Goal: Task Accomplishment & Management: Use online tool/utility

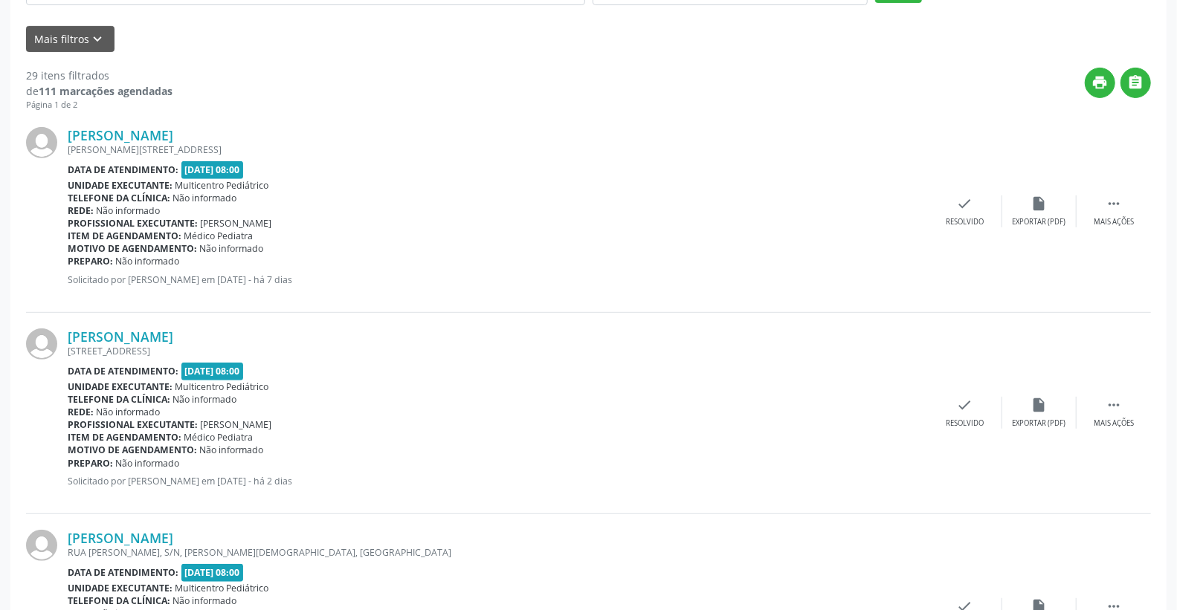
click at [741, 183] on div "Unidade executante: Multicentro Pediátrico" at bounding box center [498, 185] width 860 height 13
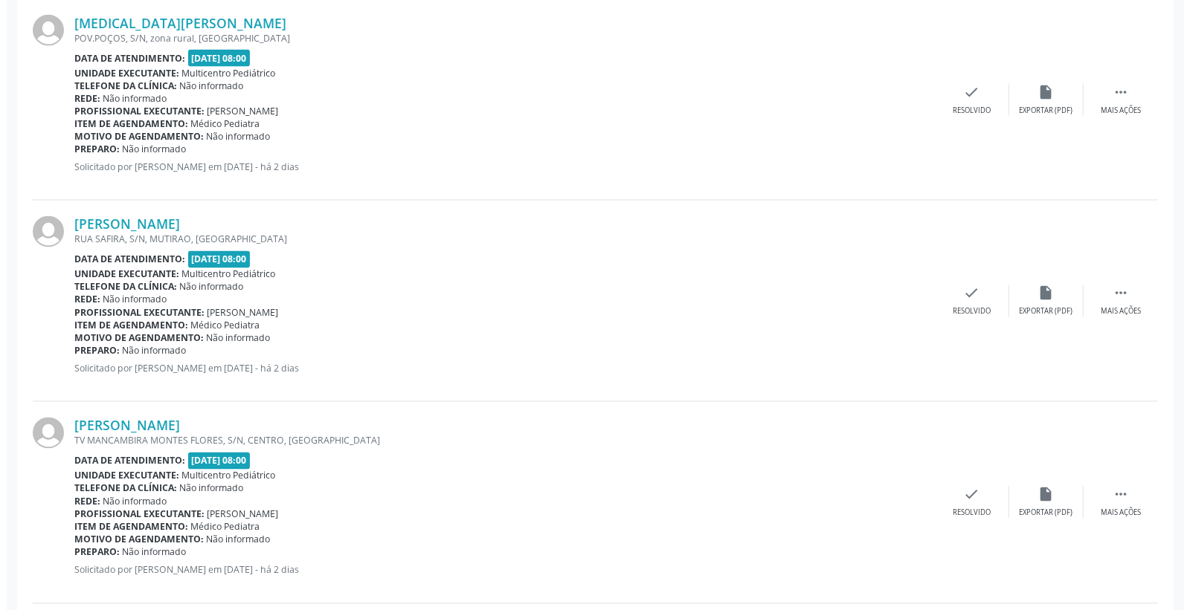
scroll to position [1652, 0]
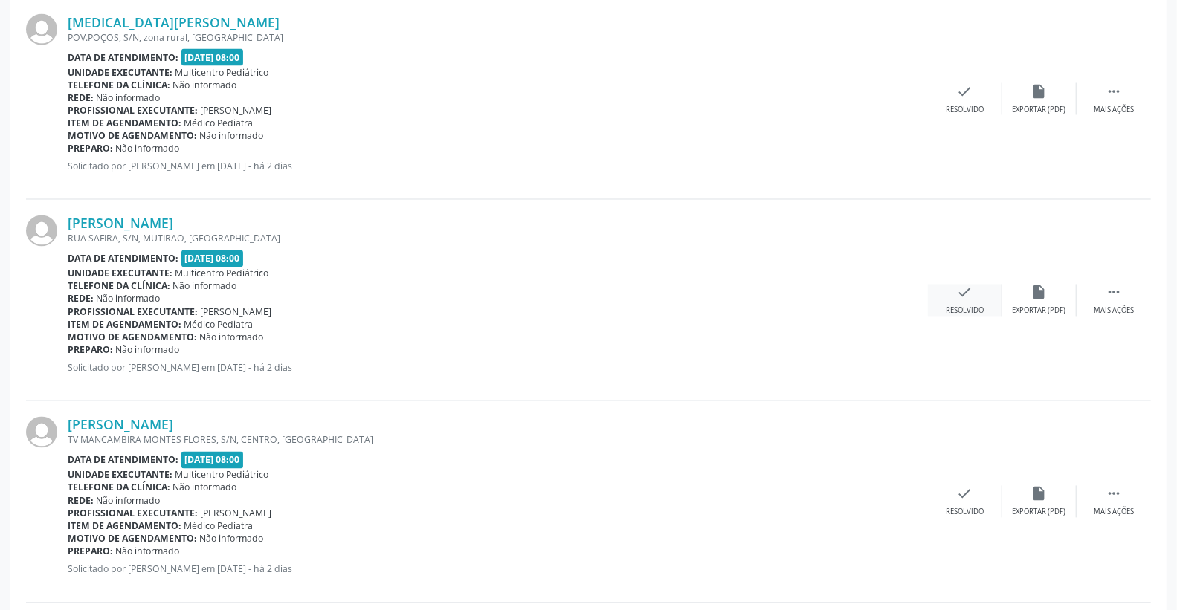
click at [972, 298] on icon "check" at bounding box center [965, 293] width 16 height 16
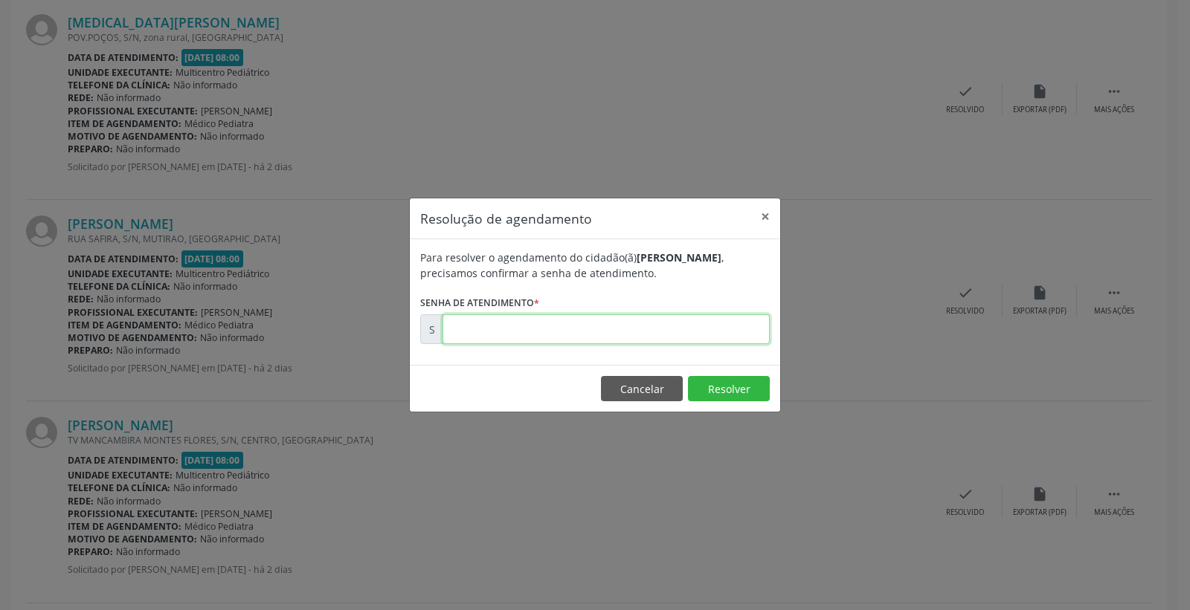
click at [697, 315] on input "text" at bounding box center [605, 330] width 327 height 30
type input "00172551"
click at [721, 393] on button "Resolver" at bounding box center [729, 388] width 82 height 25
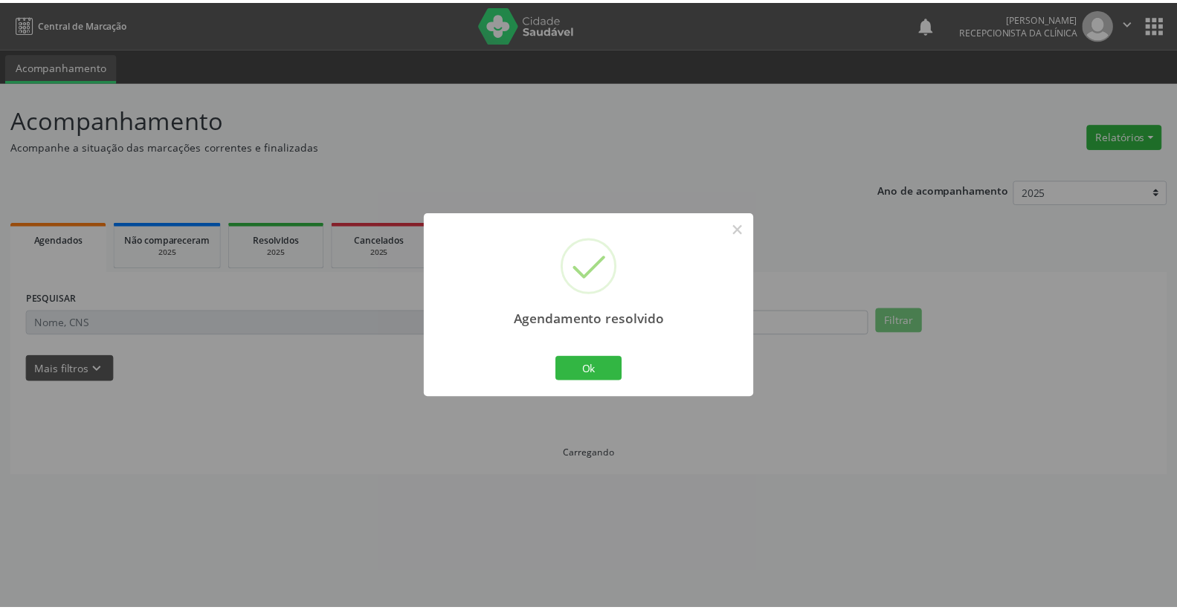
scroll to position [0, 0]
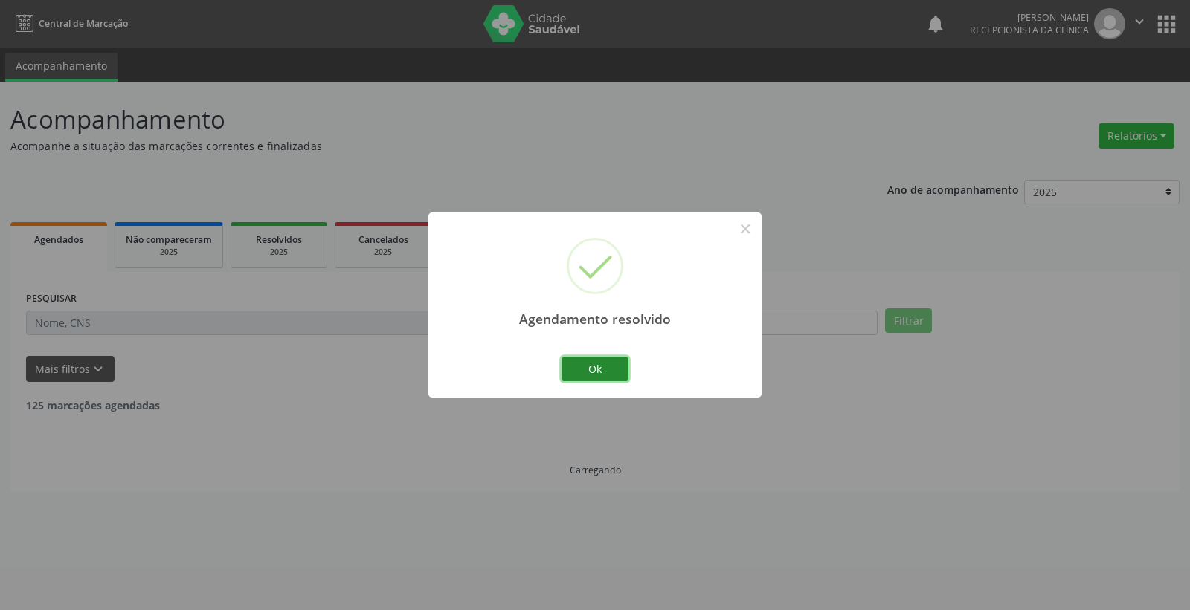
click at [621, 363] on button "Ok" at bounding box center [594, 369] width 67 height 25
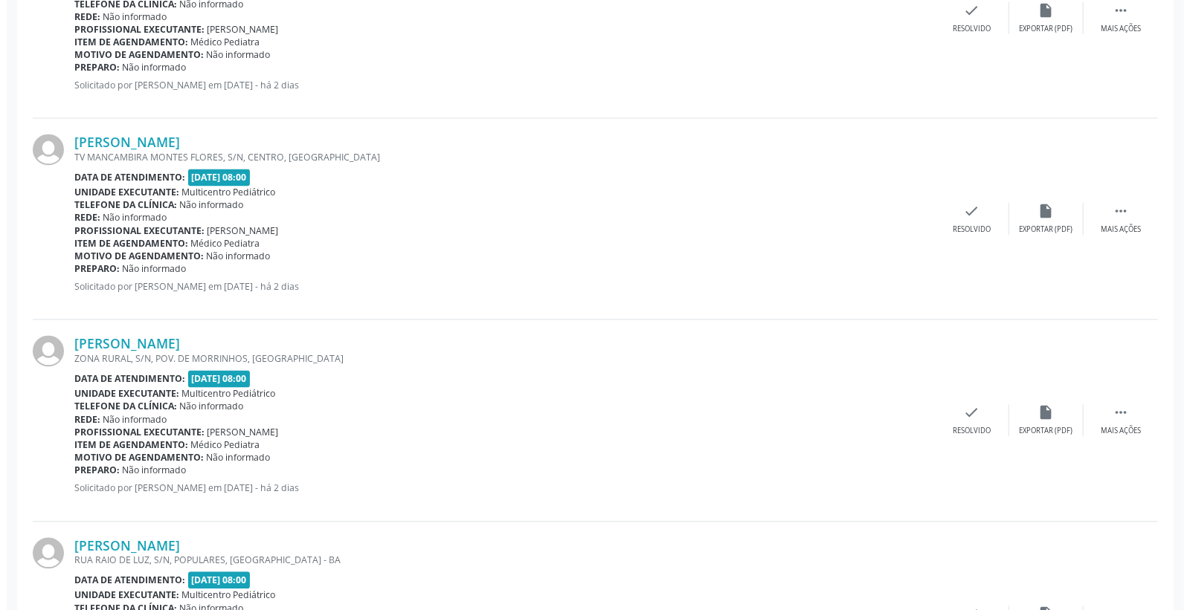
scroll to position [1735, 0]
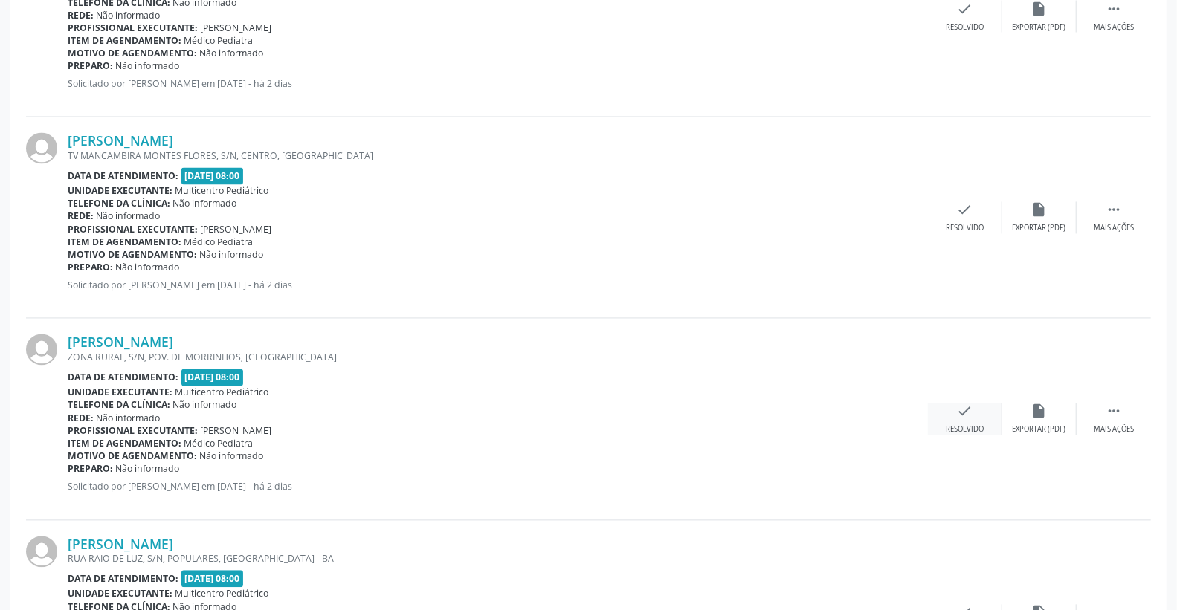
click at [972, 413] on icon "check" at bounding box center [965, 412] width 16 height 16
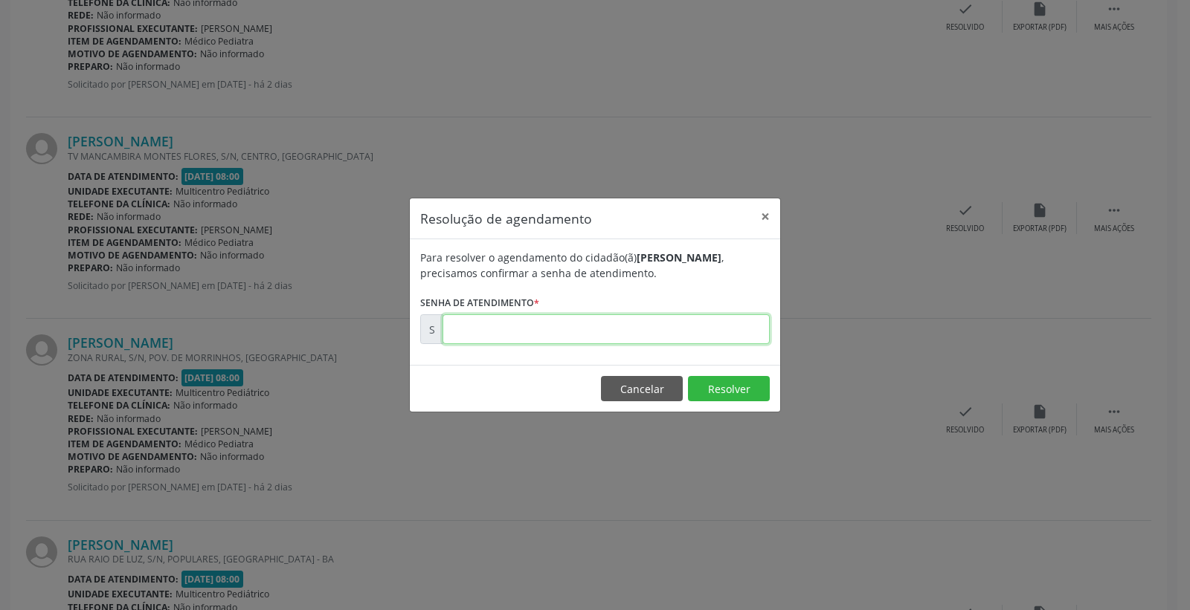
click at [693, 320] on input "text" at bounding box center [605, 330] width 327 height 30
type input "00172554"
click at [722, 396] on button "Resolver" at bounding box center [729, 388] width 82 height 25
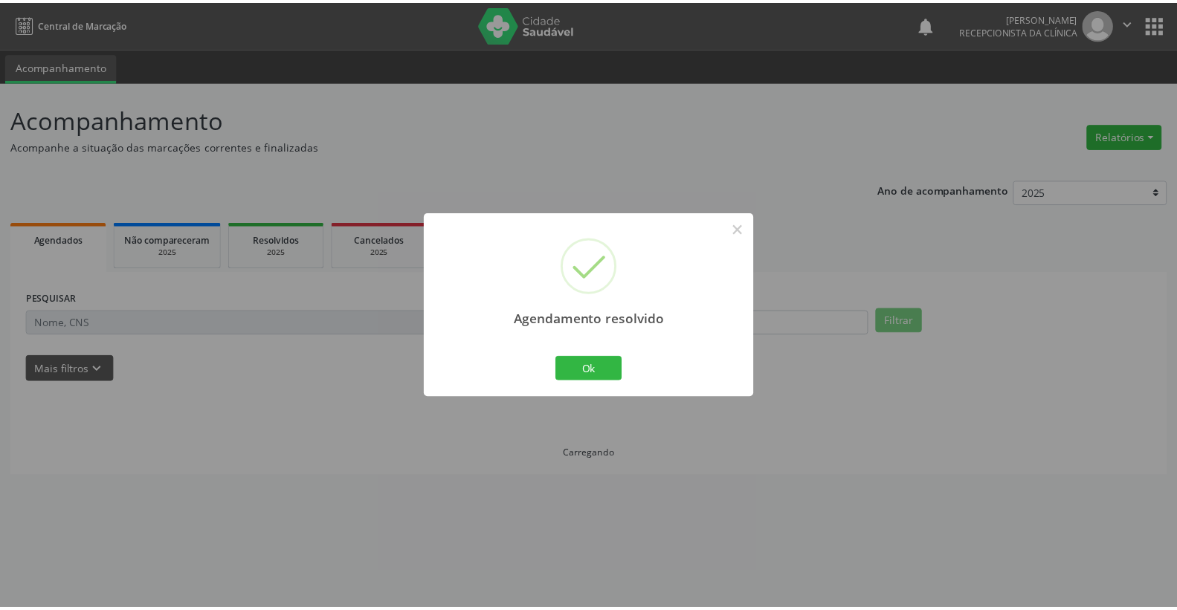
scroll to position [0, 0]
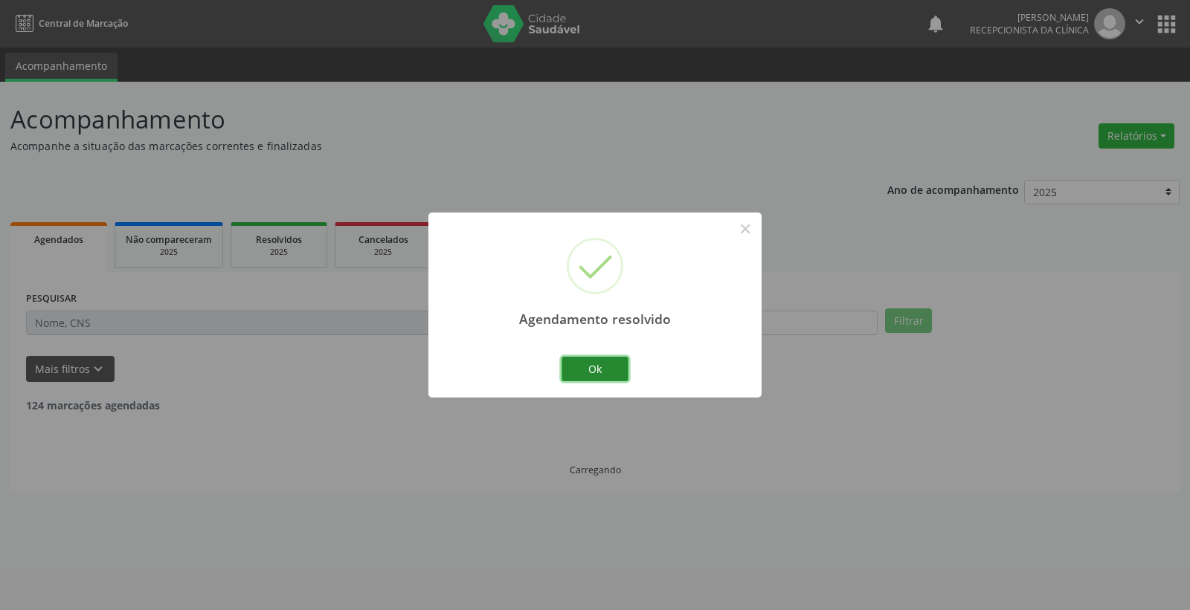
click at [626, 369] on button "Ok" at bounding box center [594, 369] width 67 height 25
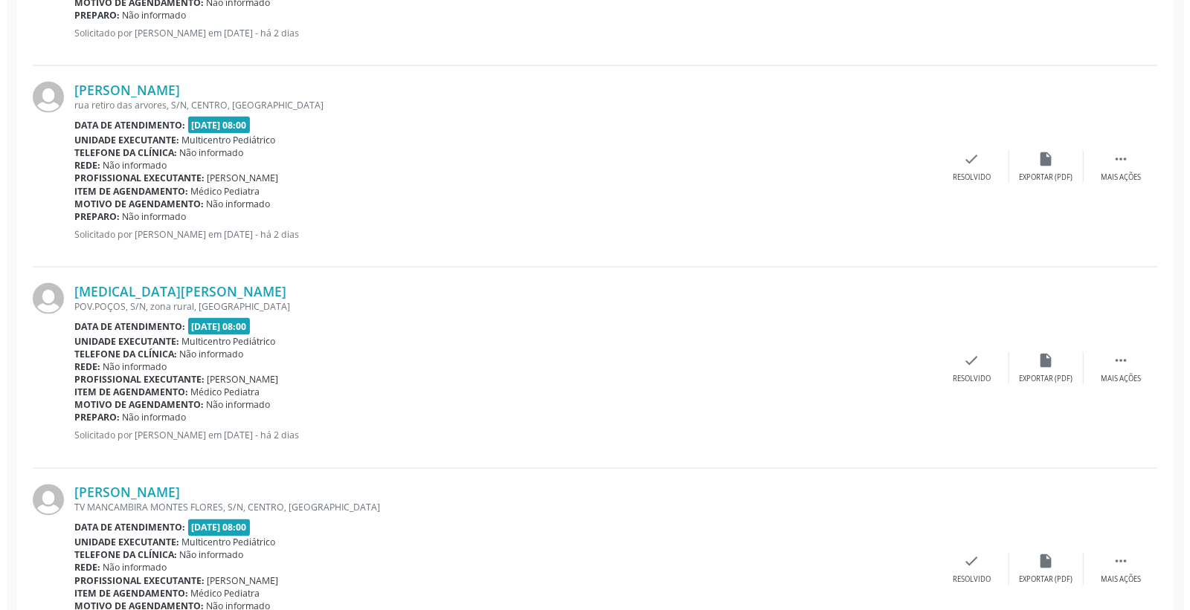
scroll to position [1487, 0]
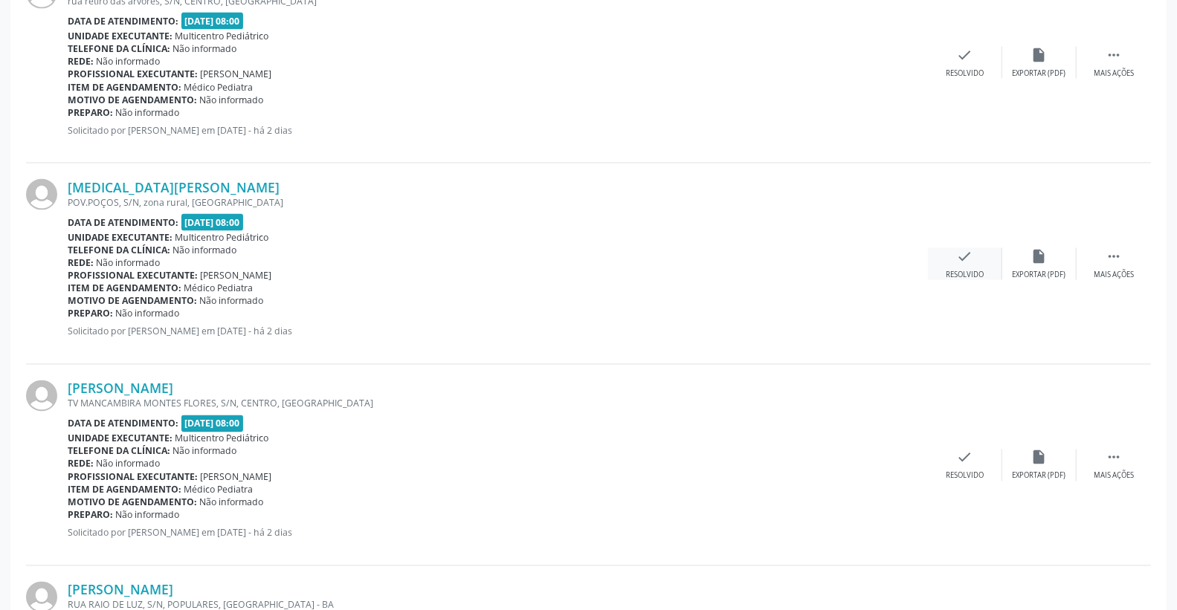
click at [957, 249] on icon "check" at bounding box center [965, 256] width 16 height 16
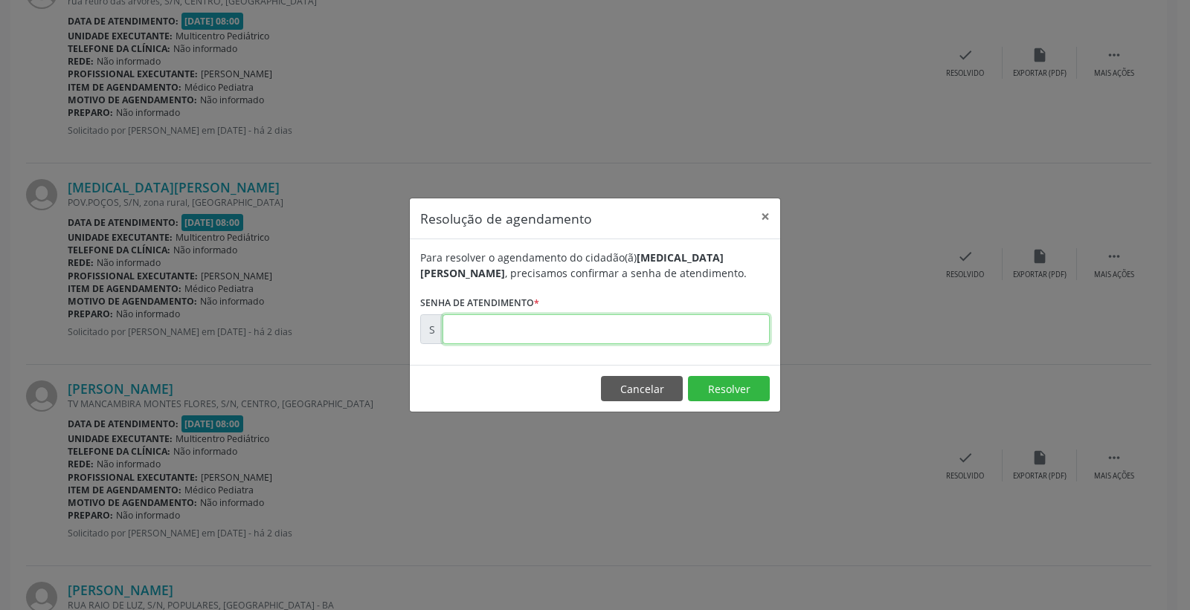
click at [648, 320] on input "text" at bounding box center [605, 330] width 327 height 30
type input "00172543"
click at [709, 396] on button "Resolver" at bounding box center [729, 388] width 82 height 25
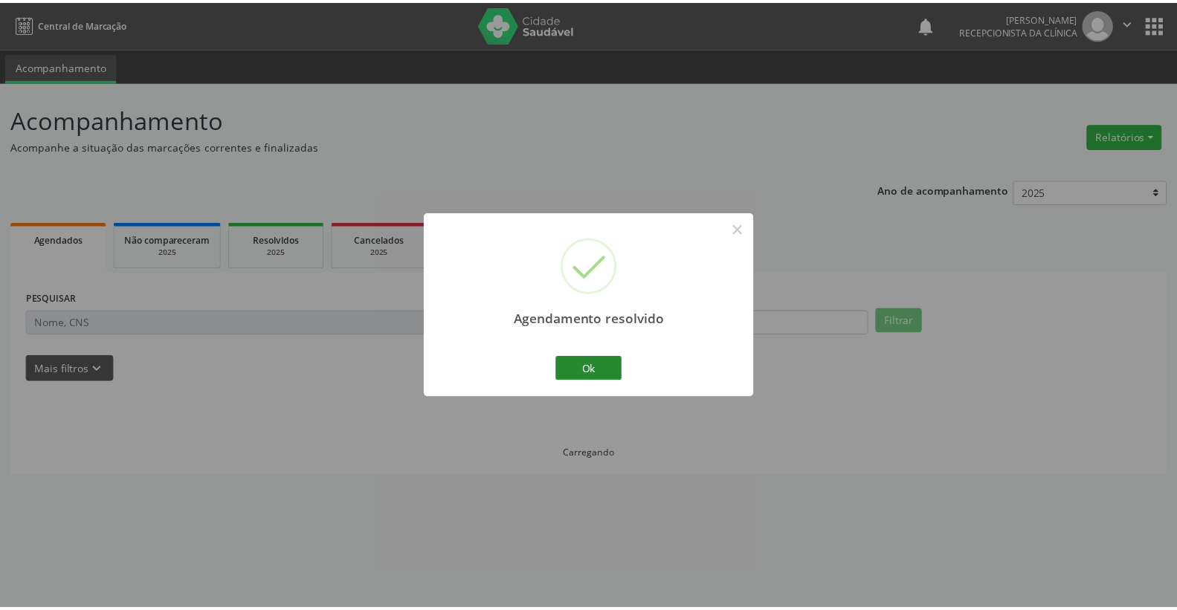
scroll to position [0, 0]
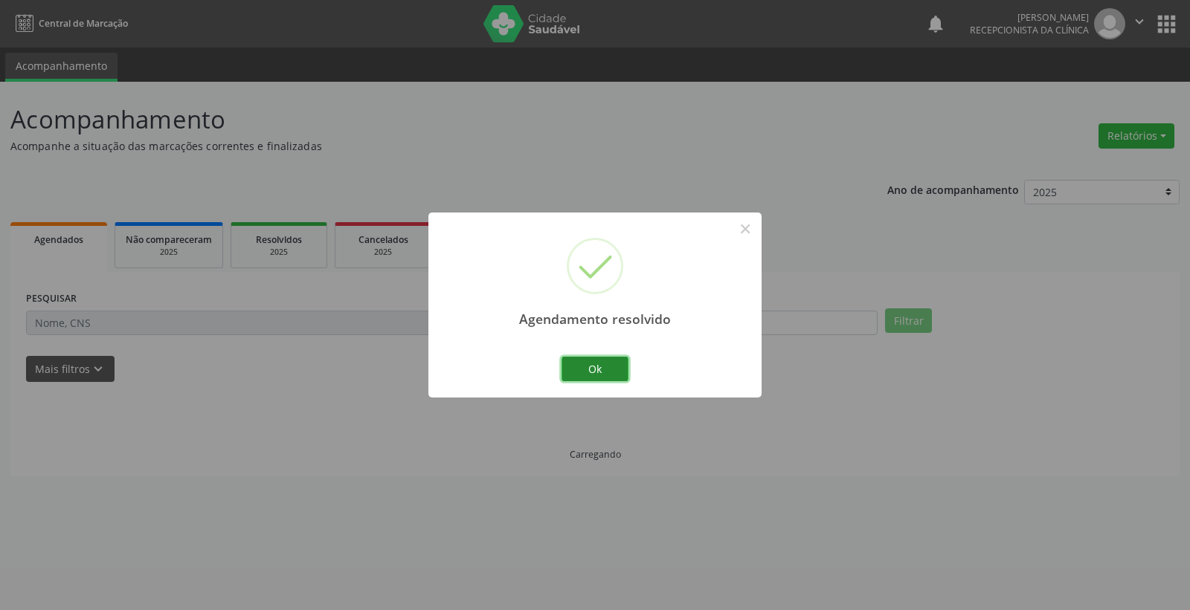
click at [605, 367] on button "Ok" at bounding box center [594, 369] width 67 height 25
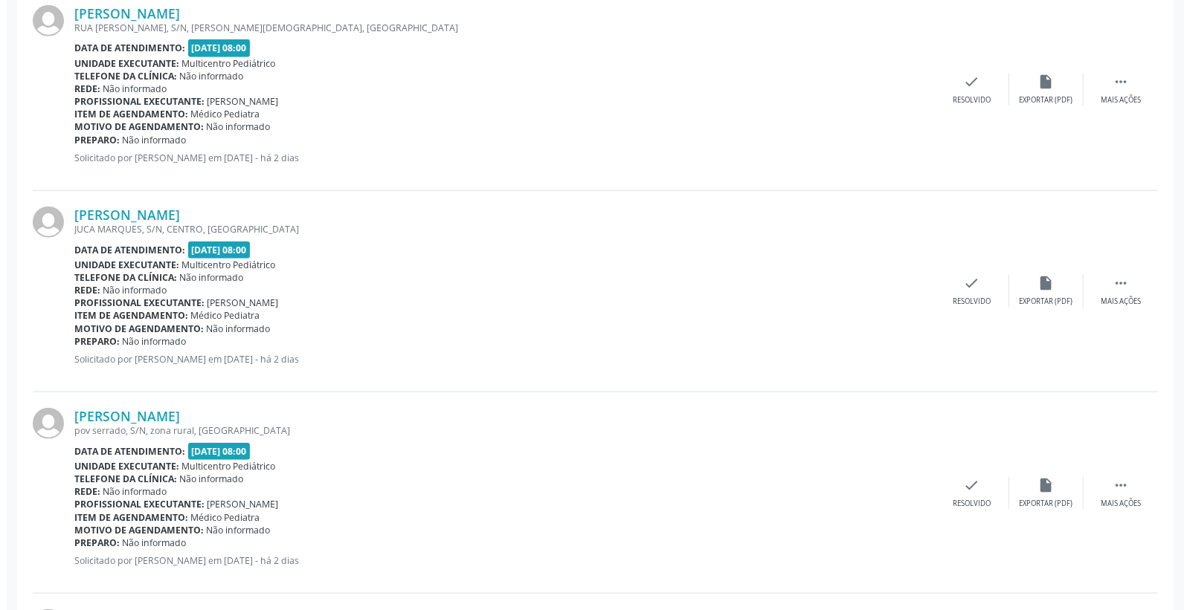
scroll to position [909, 0]
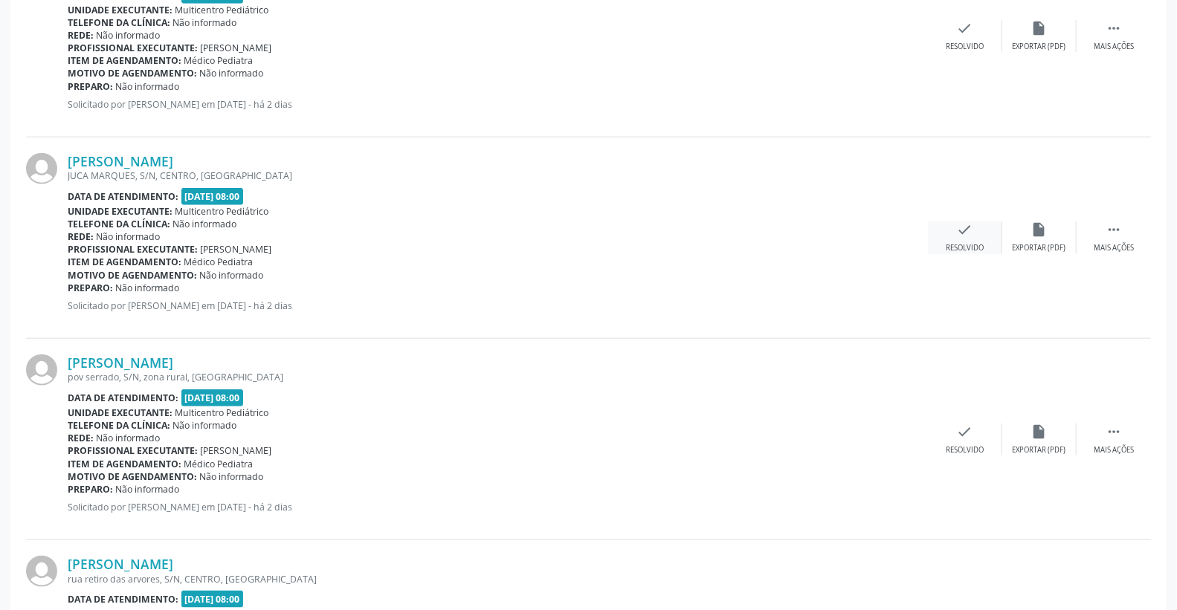
click at [976, 225] on div "check Resolvido" at bounding box center [965, 238] width 74 height 32
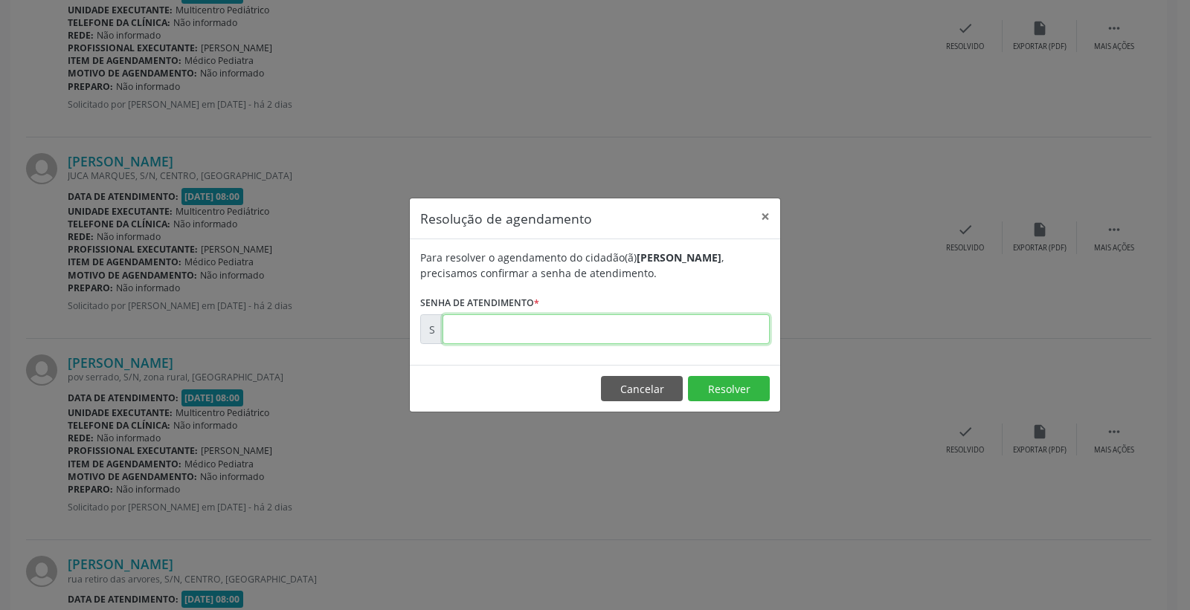
click at [707, 329] on input "text" at bounding box center [605, 330] width 327 height 30
type input "00172499"
click at [721, 384] on button "Resolver" at bounding box center [729, 388] width 82 height 25
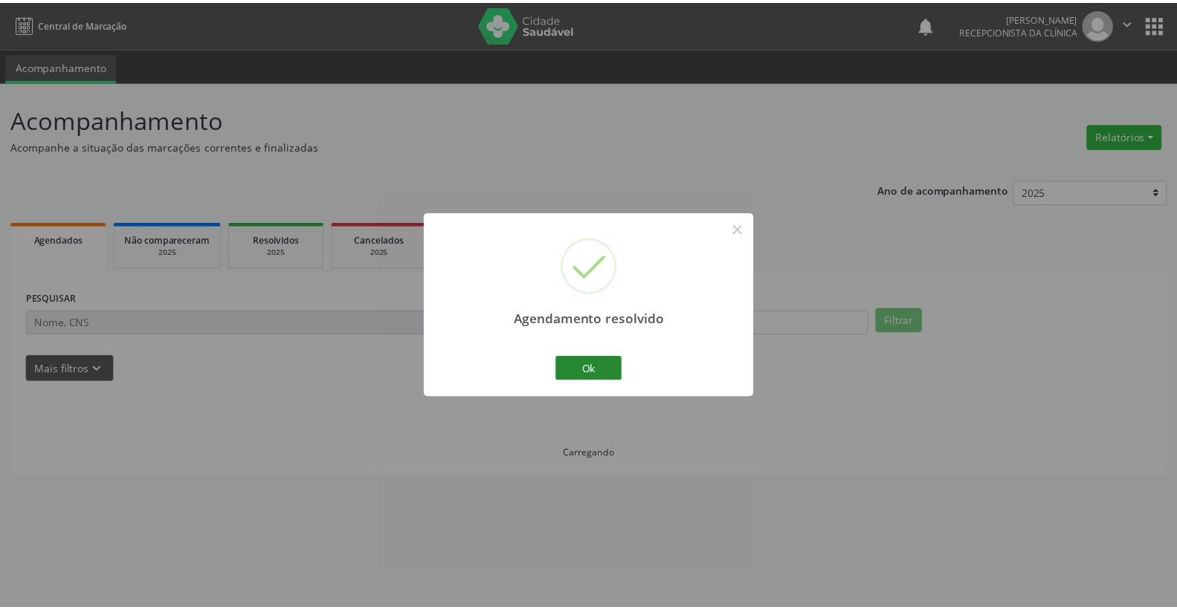
scroll to position [0, 0]
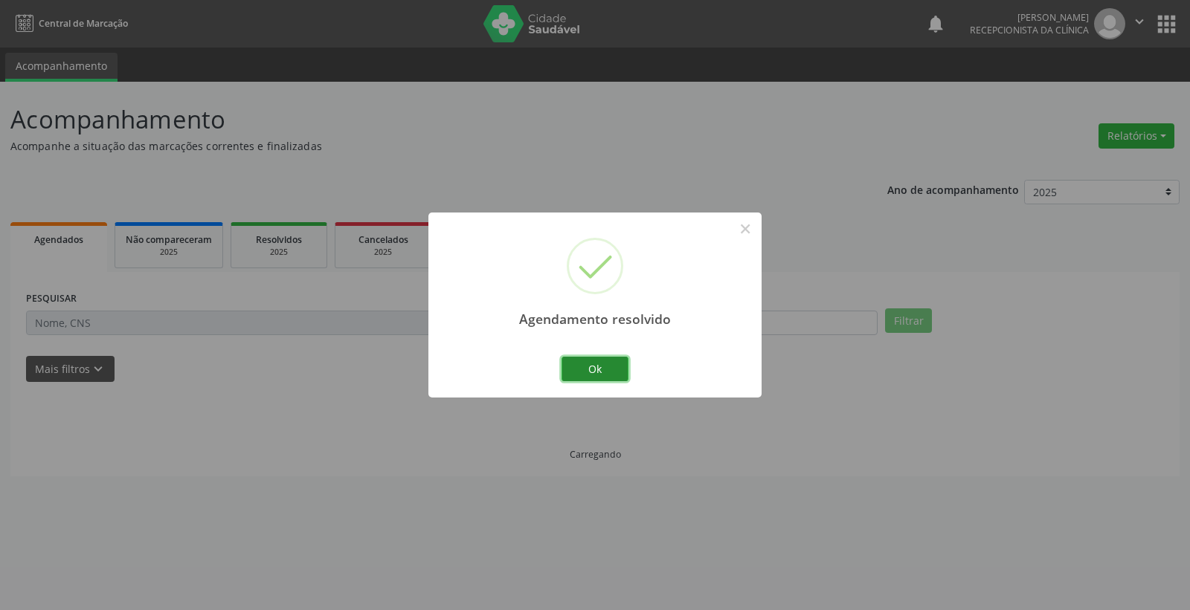
click at [581, 366] on button "Ok" at bounding box center [594, 369] width 67 height 25
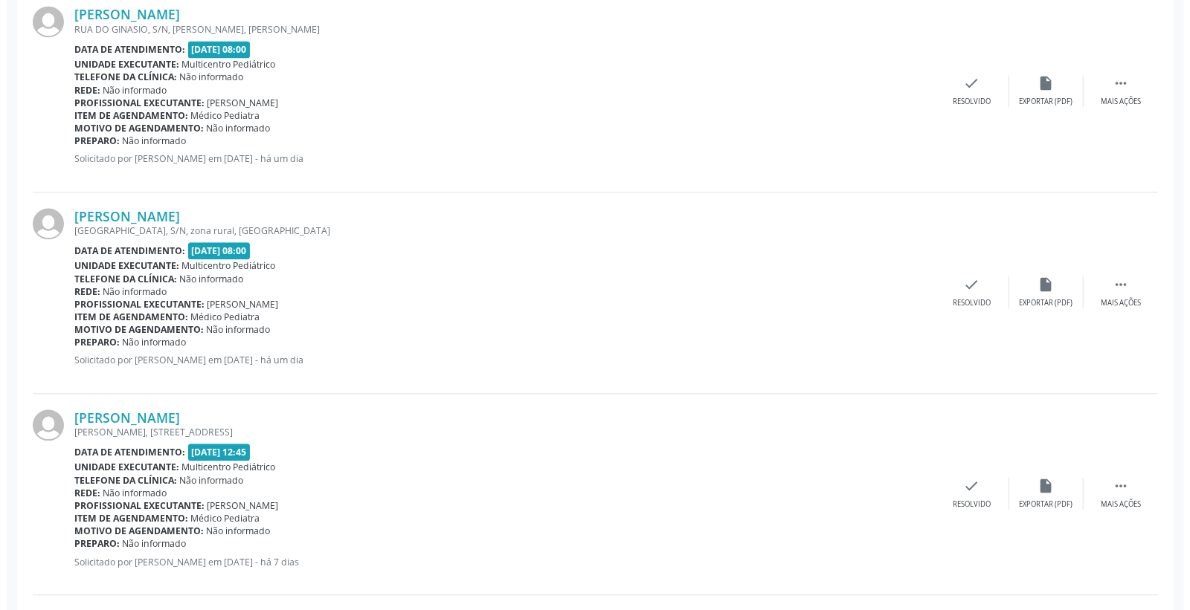
scroll to position [2065, 0]
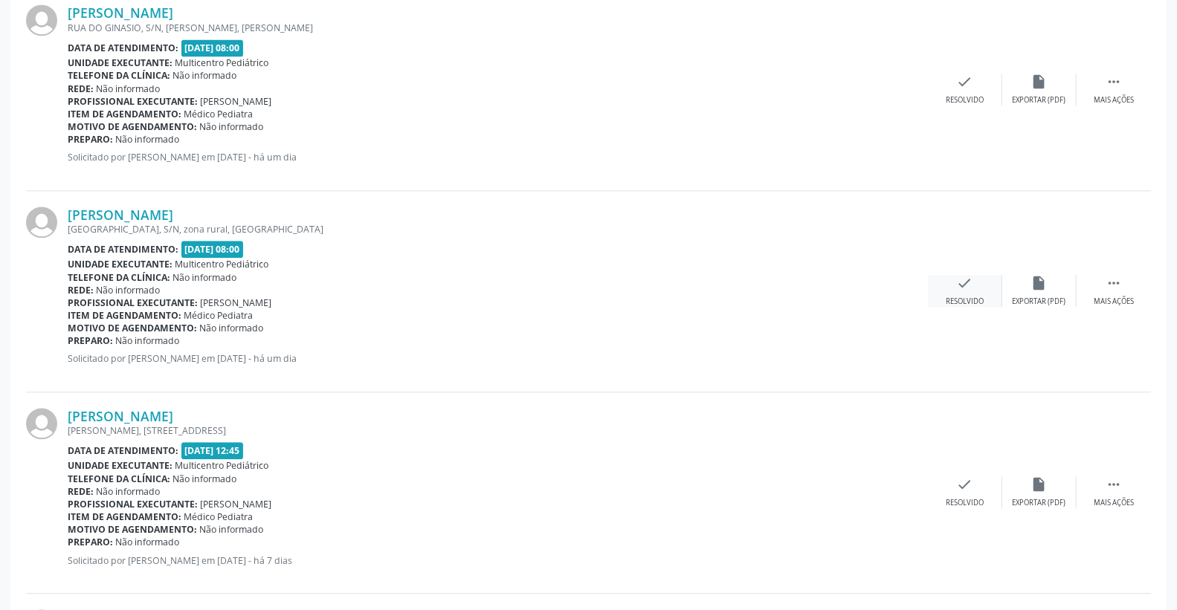
click at [982, 291] on div "check Resolvido" at bounding box center [965, 291] width 74 height 32
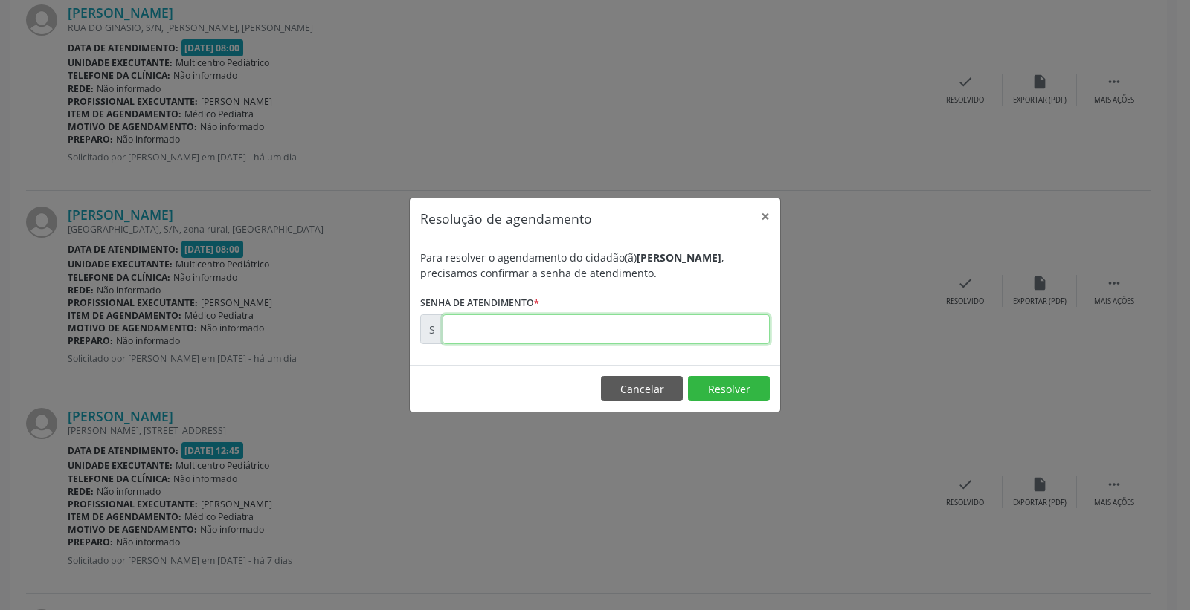
click at [677, 330] on input "text" at bounding box center [605, 330] width 327 height 30
click at [665, 395] on button "Cancelar" at bounding box center [642, 388] width 82 height 25
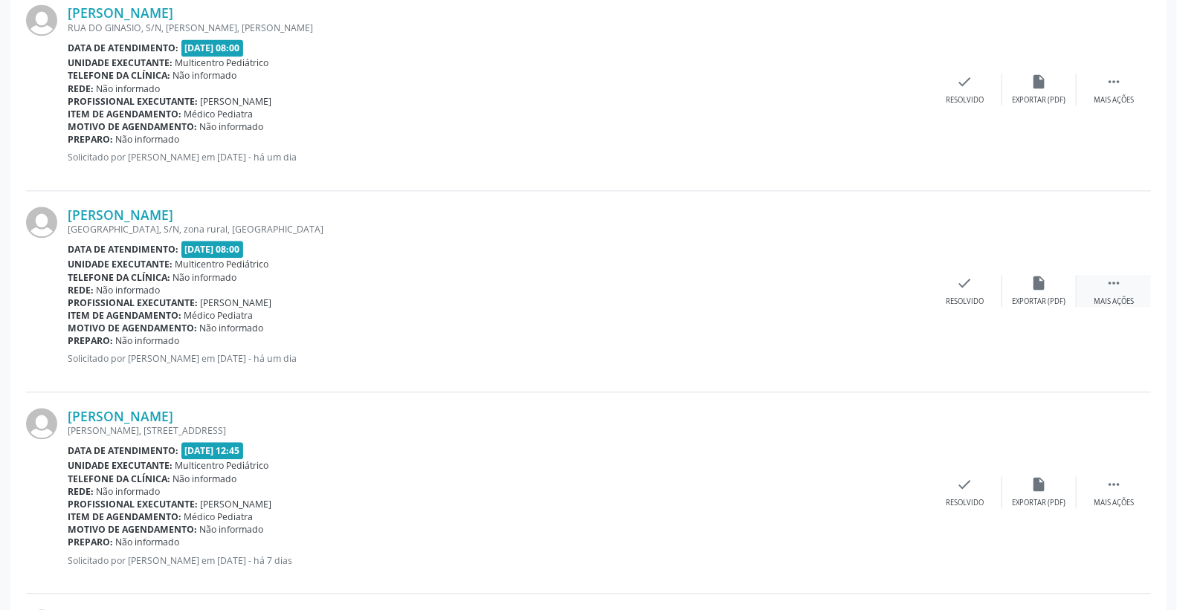
click at [1132, 278] on div " Mais ações" at bounding box center [1114, 291] width 74 height 32
click at [895, 283] on icon "print" at bounding box center [891, 283] width 16 height 16
click at [746, 279] on icon "check" at bounding box center [742, 283] width 16 height 16
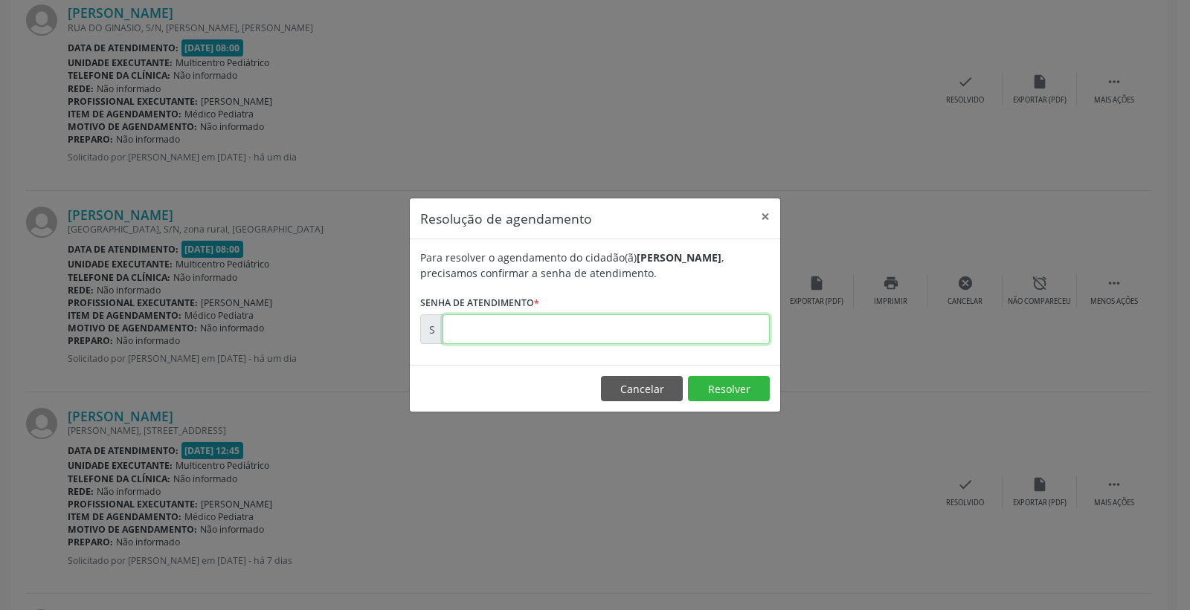
paste input "00172697"
type input "00172697"
click at [715, 384] on button "Resolver" at bounding box center [729, 388] width 82 height 25
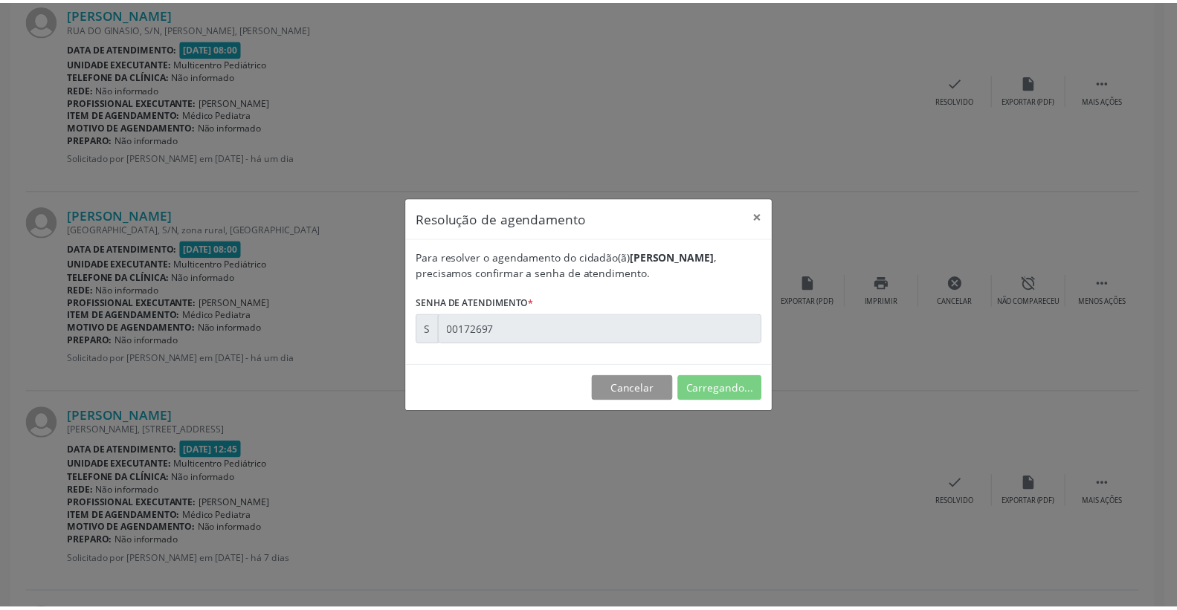
scroll to position [0, 0]
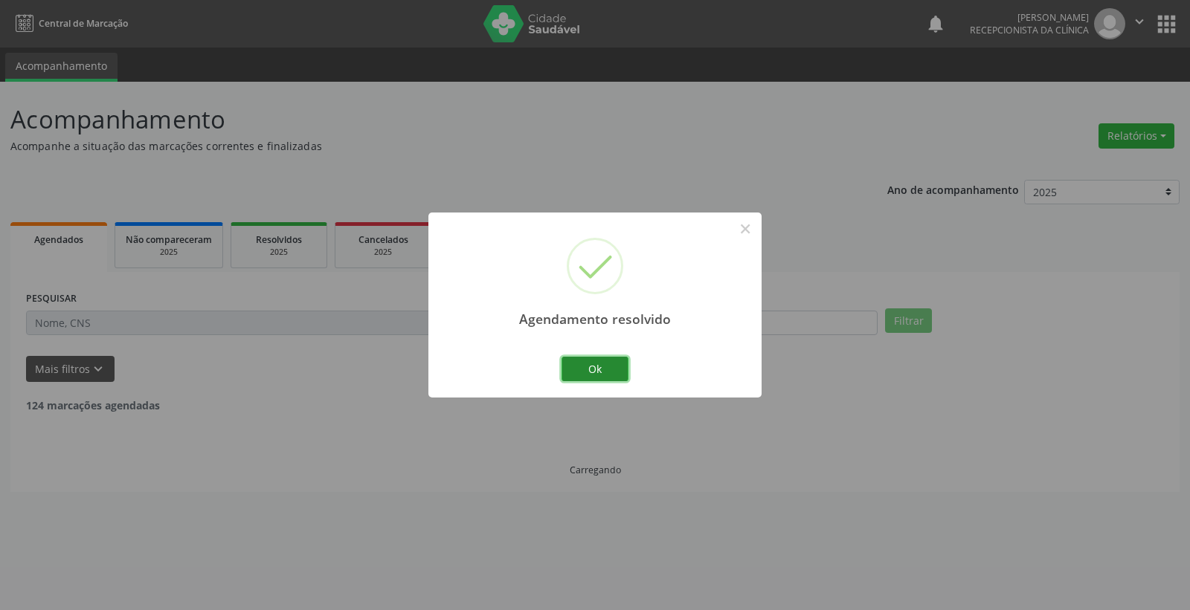
click at [602, 370] on button "Ok" at bounding box center [594, 369] width 67 height 25
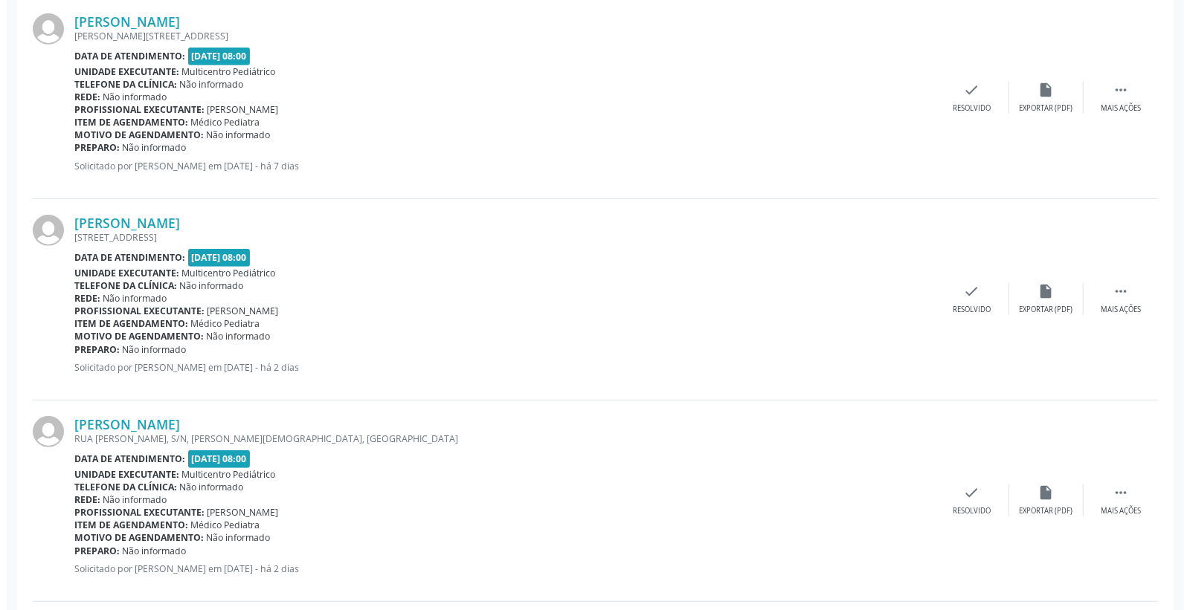
scroll to position [361, 0]
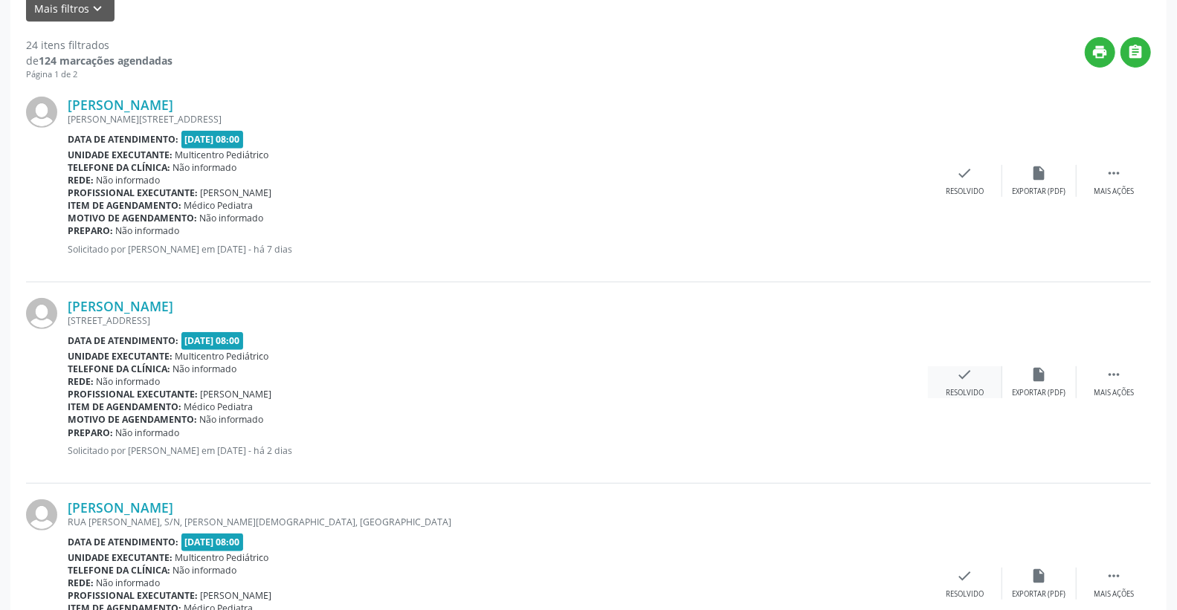
click at [985, 375] on div "check Resolvido" at bounding box center [965, 383] width 74 height 32
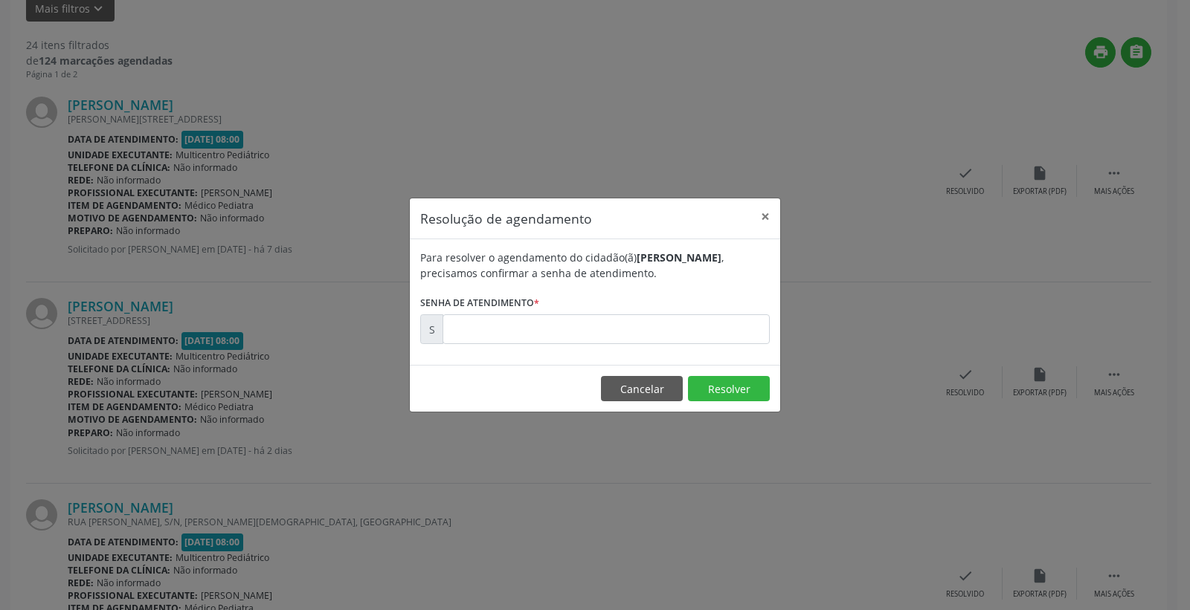
click at [735, 346] on div "Para resolver o agendamento do cidadão(ã) Jamile dos Santos Silva , precisamos …" at bounding box center [595, 302] width 370 height 126
click at [732, 335] on input "text" at bounding box center [605, 330] width 327 height 30
type input "00172478"
click at [761, 394] on button "Resolver" at bounding box center [729, 388] width 82 height 25
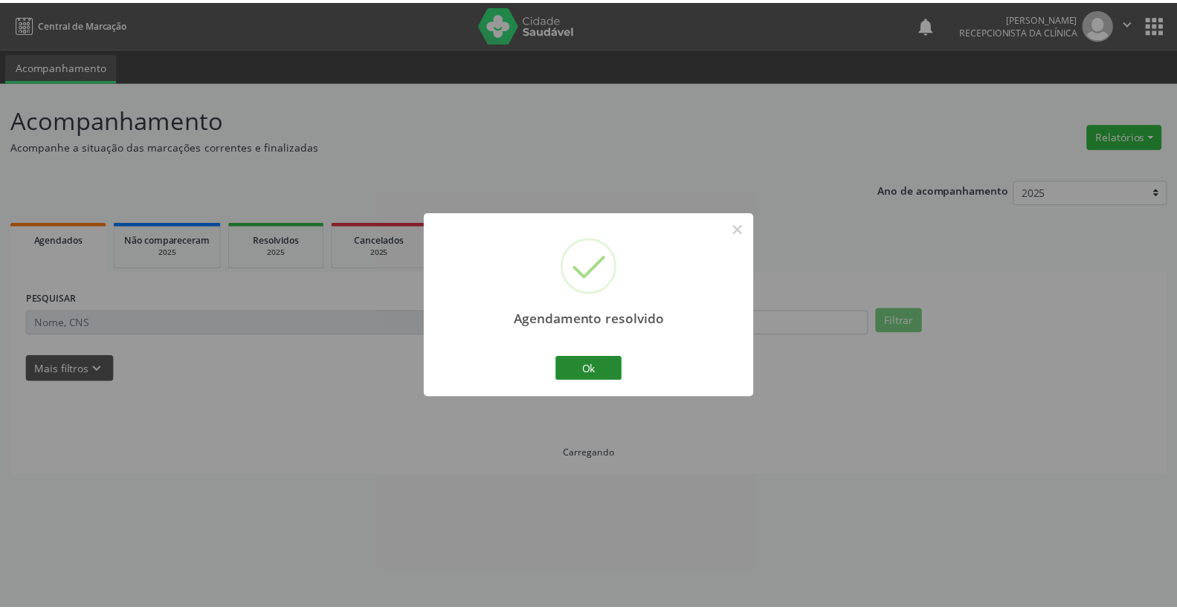
scroll to position [0, 0]
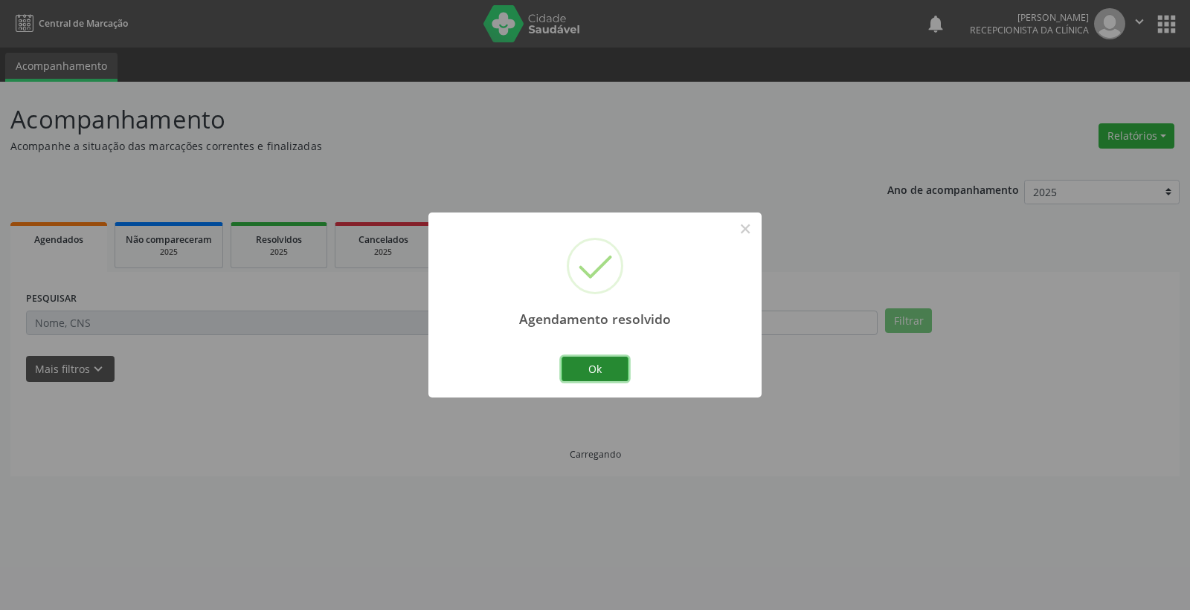
click at [612, 365] on button "Ok" at bounding box center [594, 369] width 67 height 25
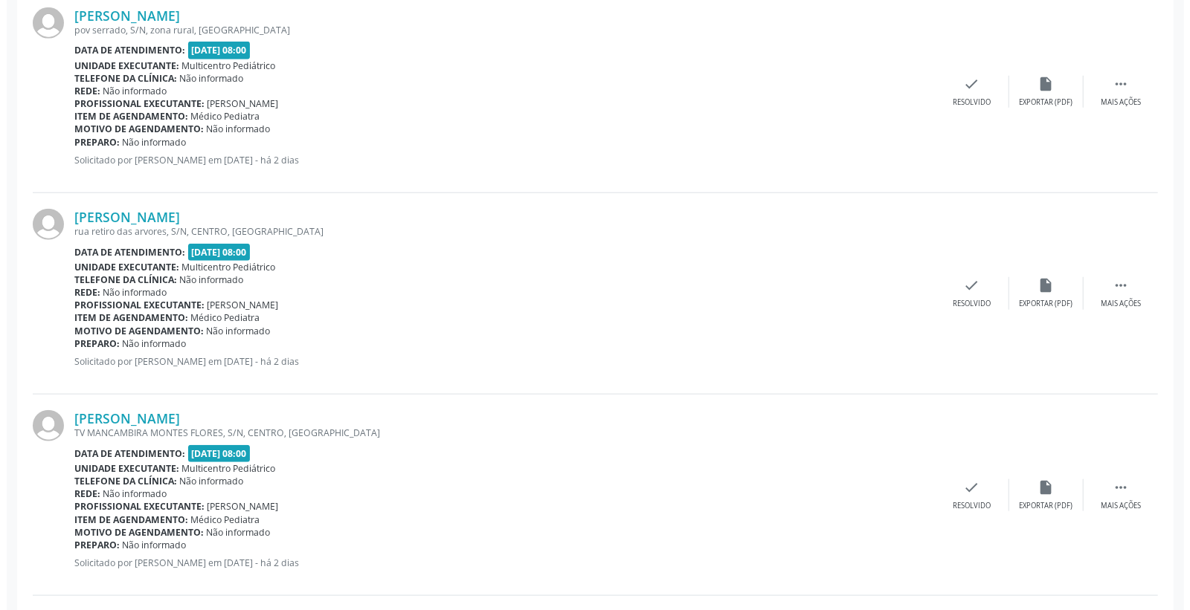
scroll to position [909, 0]
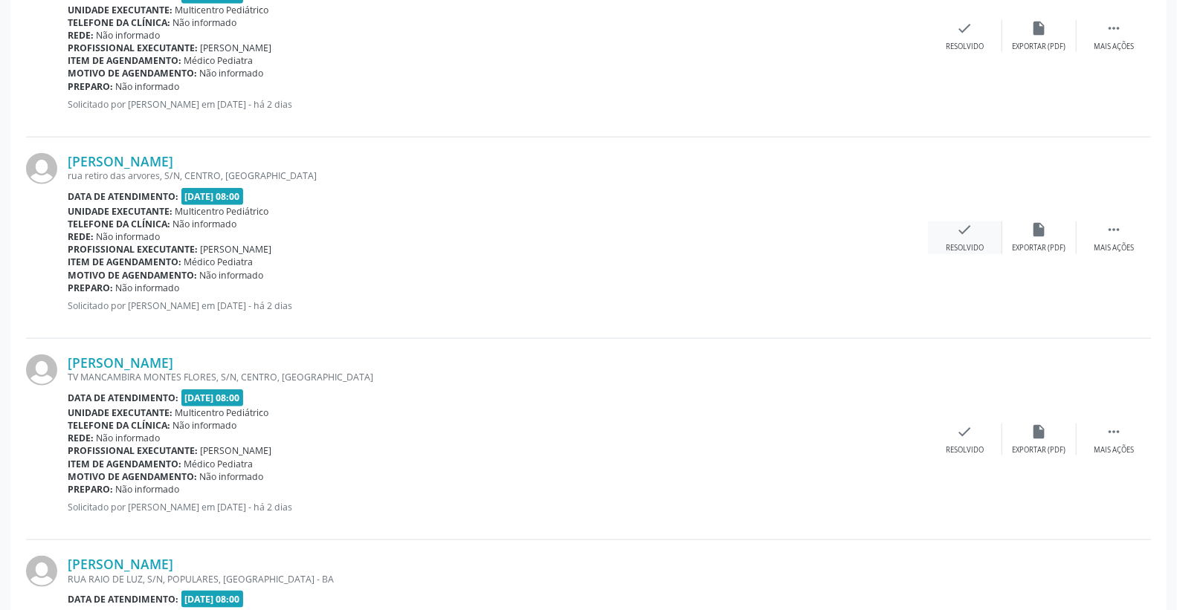
click at [979, 233] on div "check Resolvido" at bounding box center [965, 238] width 74 height 32
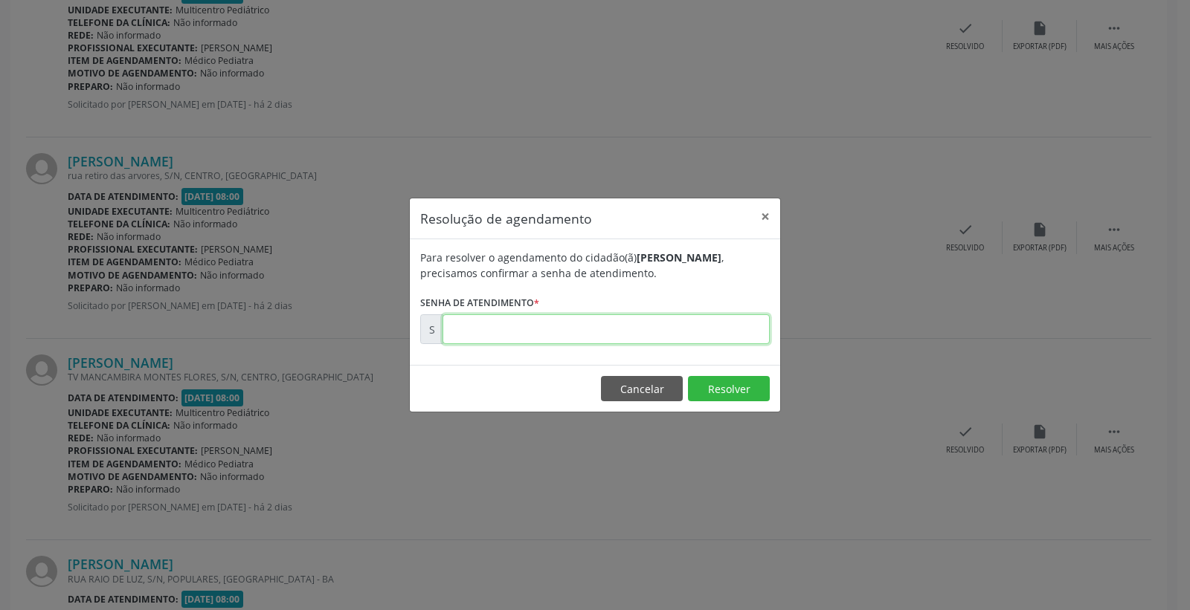
click at [684, 321] on input "text" at bounding box center [605, 330] width 327 height 30
type input "00172520"
click at [724, 380] on button "Resolver" at bounding box center [729, 388] width 82 height 25
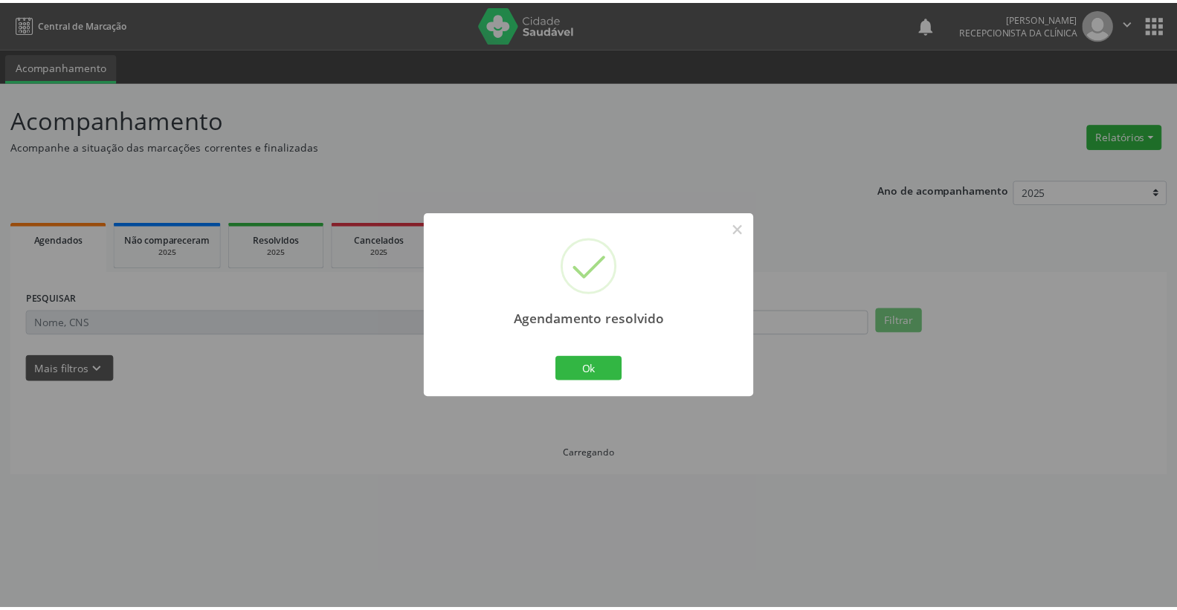
scroll to position [0, 0]
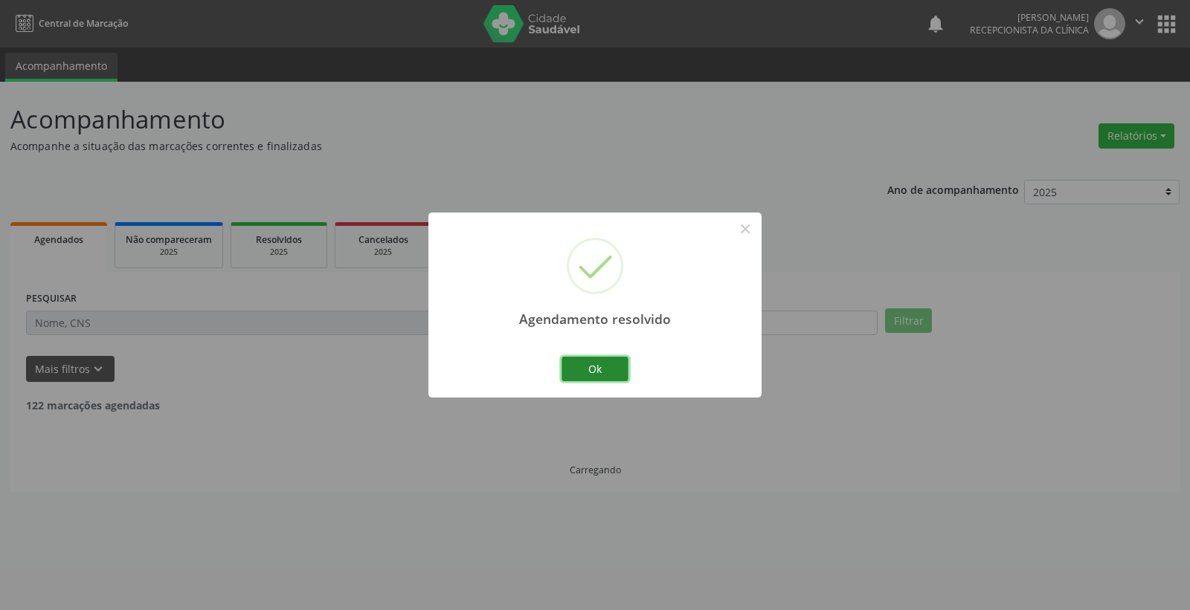
click at [595, 366] on button "Ok" at bounding box center [594, 369] width 67 height 25
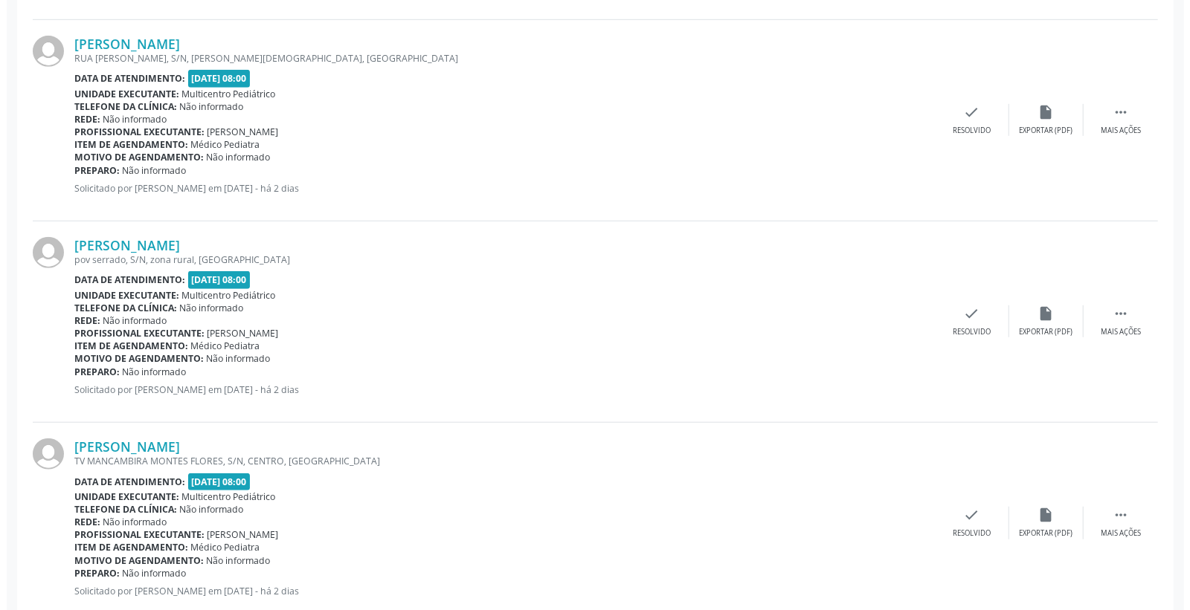
scroll to position [660, 0]
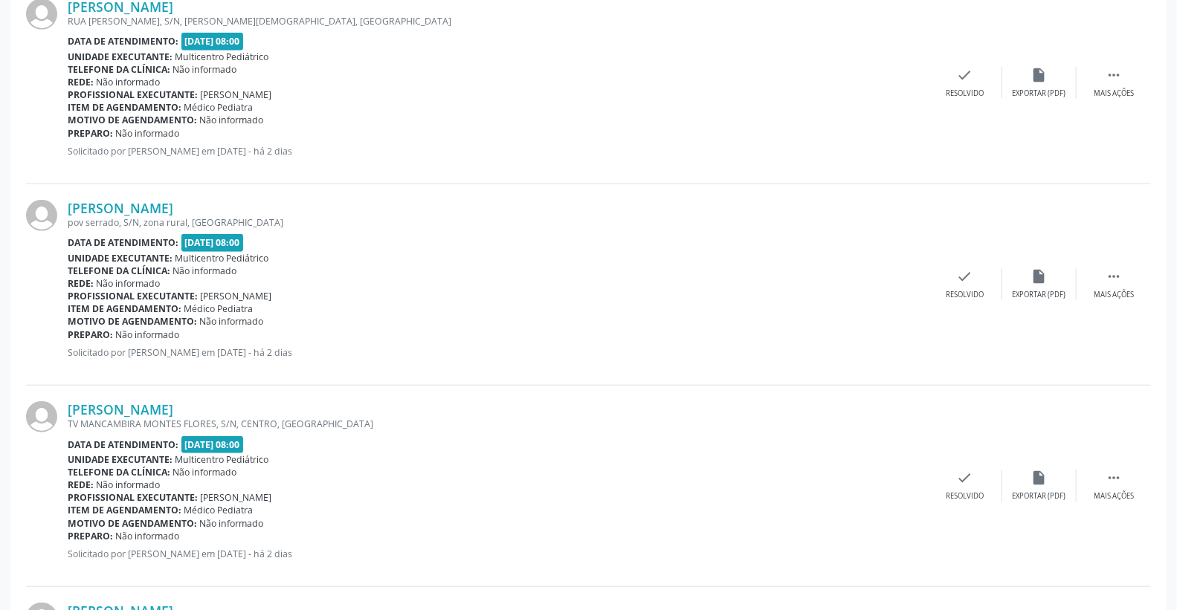
click at [969, 265] on div "Henry Levy Souza Silva pov serrado, S/N, zona rural, Campo Formoso - BA Data de…" at bounding box center [588, 285] width 1125 height 202
click at [953, 280] on div "check Resolvido" at bounding box center [965, 284] width 74 height 32
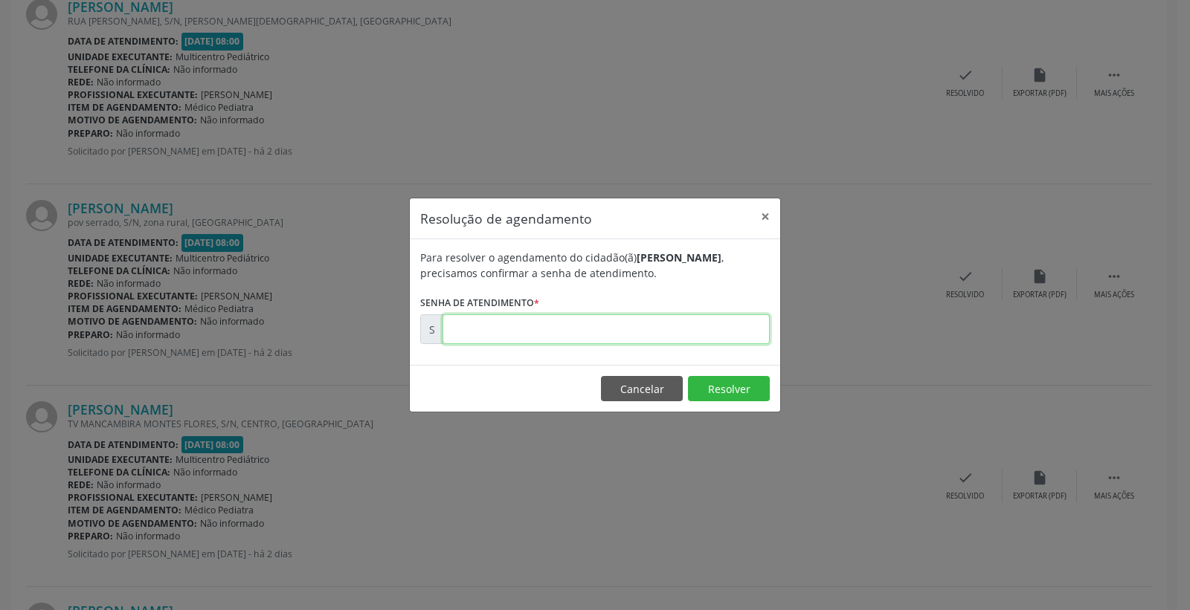
click at [693, 320] on input "text" at bounding box center [605, 330] width 327 height 30
type input "00172502"
click at [732, 387] on button "Resolver" at bounding box center [729, 388] width 82 height 25
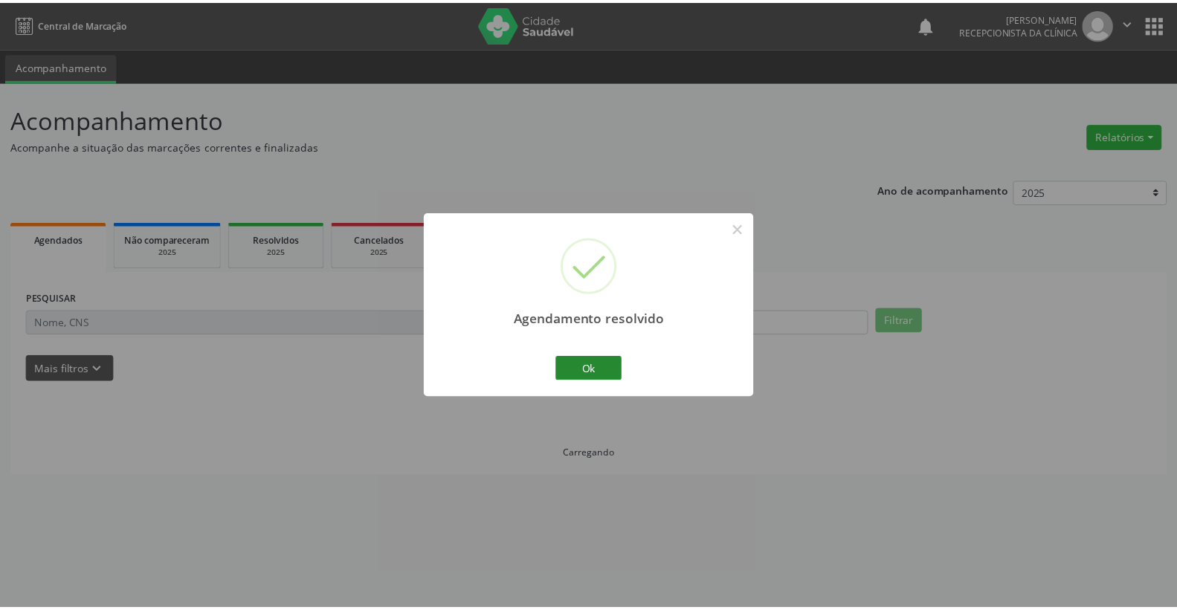
scroll to position [0, 0]
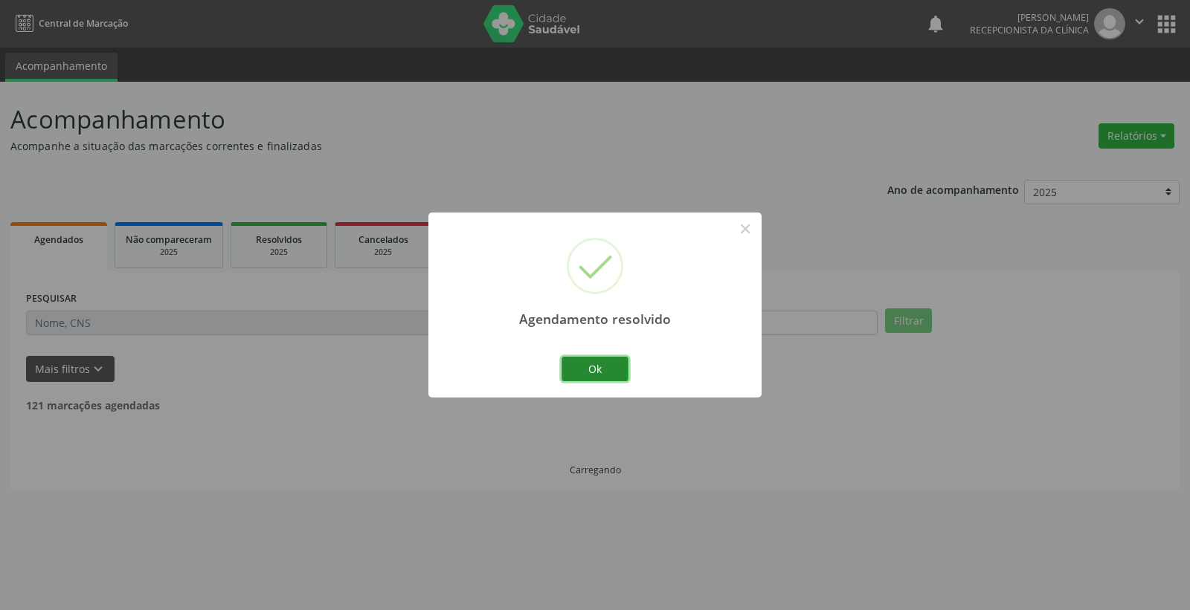
click at [625, 367] on button "Ok" at bounding box center [594, 369] width 67 height 25
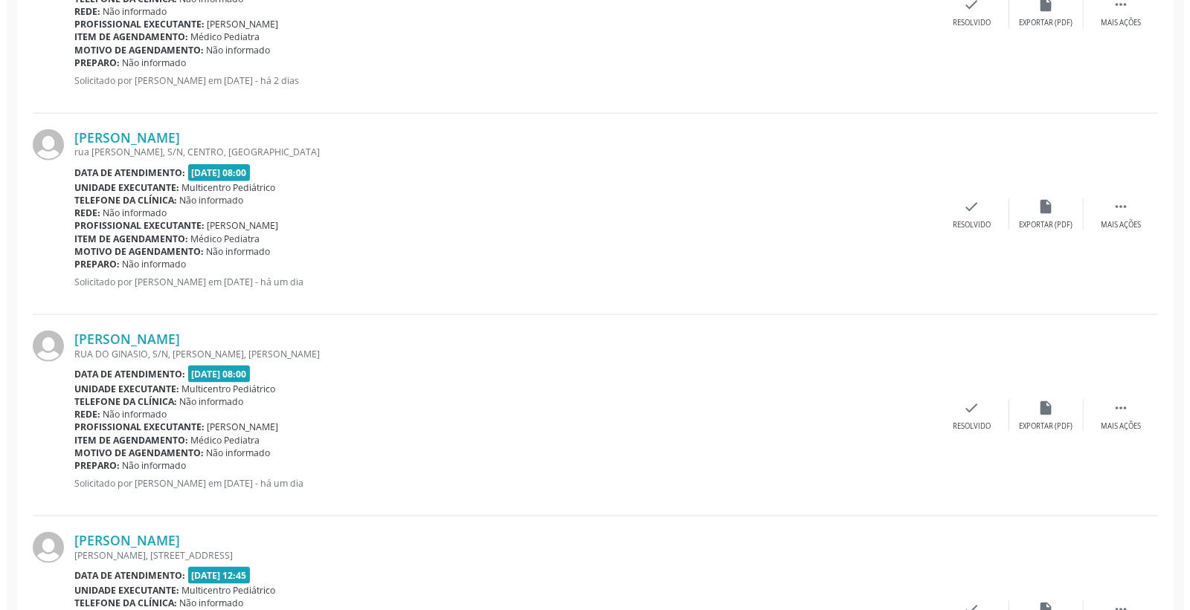
scroll to position [1156, 0]
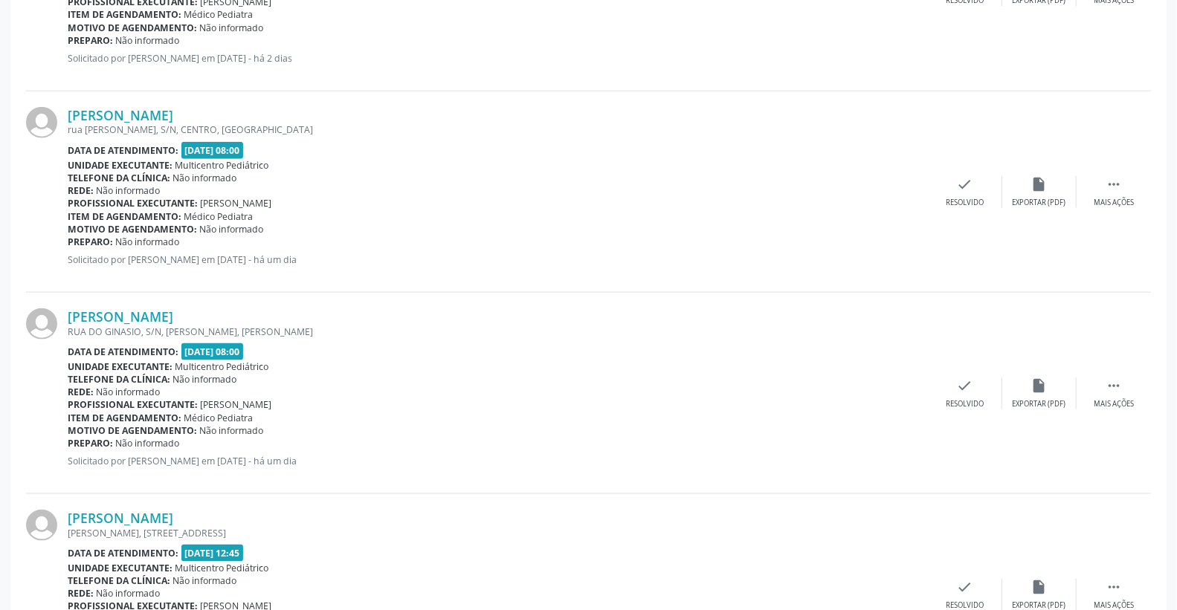
click at [972, 373] on div "Luna Santos da Silva RUA DO GINASIO, S/N, maria joana, Campo Formoso - BA Data …" at bounding box center [588, 394] width 1125 height 202
click at [979, 383] on div "check Resolvido" at bounding box center [965, 394] width 74 height 32
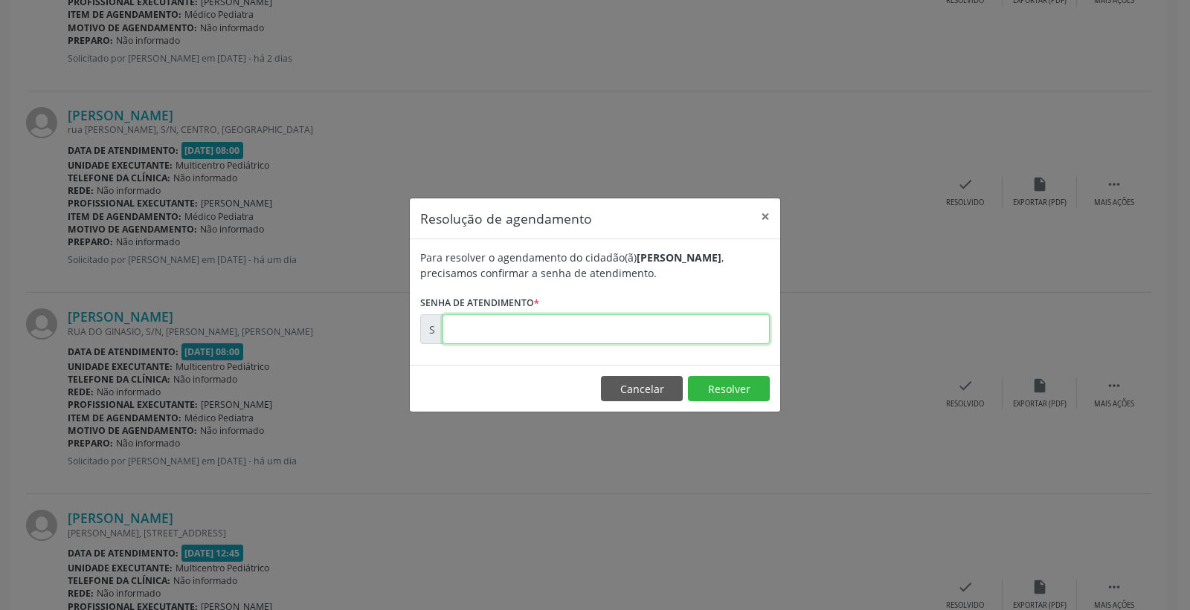
click at [679, 342] on input "text" at bounding box center [605, 330] width 327 height 30
type input "00172695"
drag, startPoint x: 726, startPoint y: 378, endPoint x: 722, endPoint y: 387, distance: 10.0
click at [726, 379] on button "Resolver" at bounding box center [729, 388] width 82 height 25
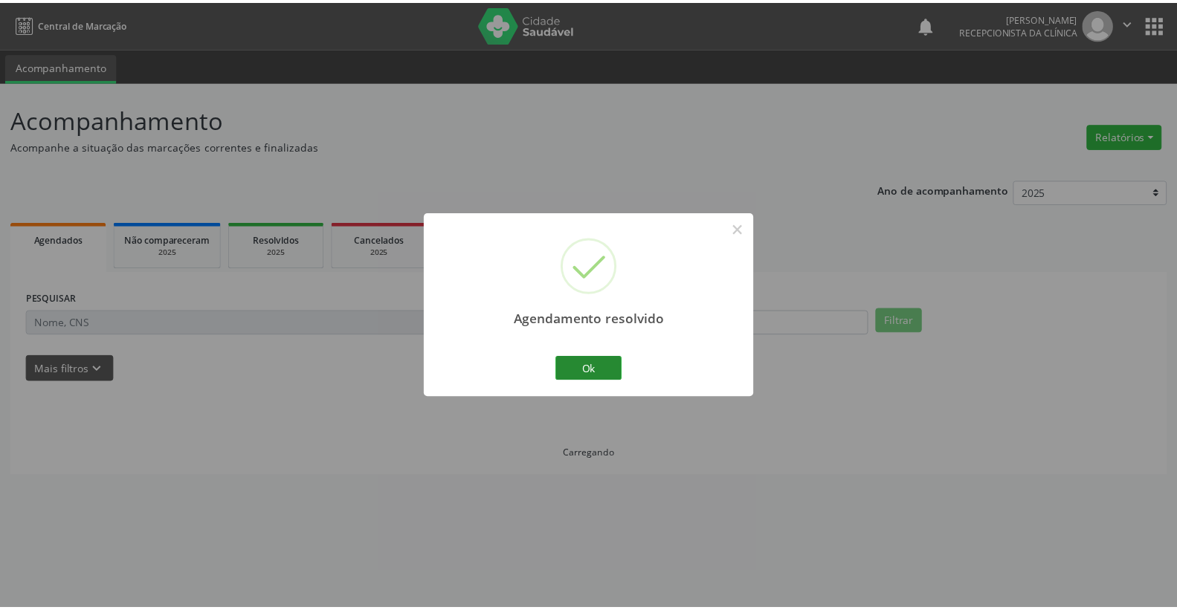
scroll to position [0, 0]
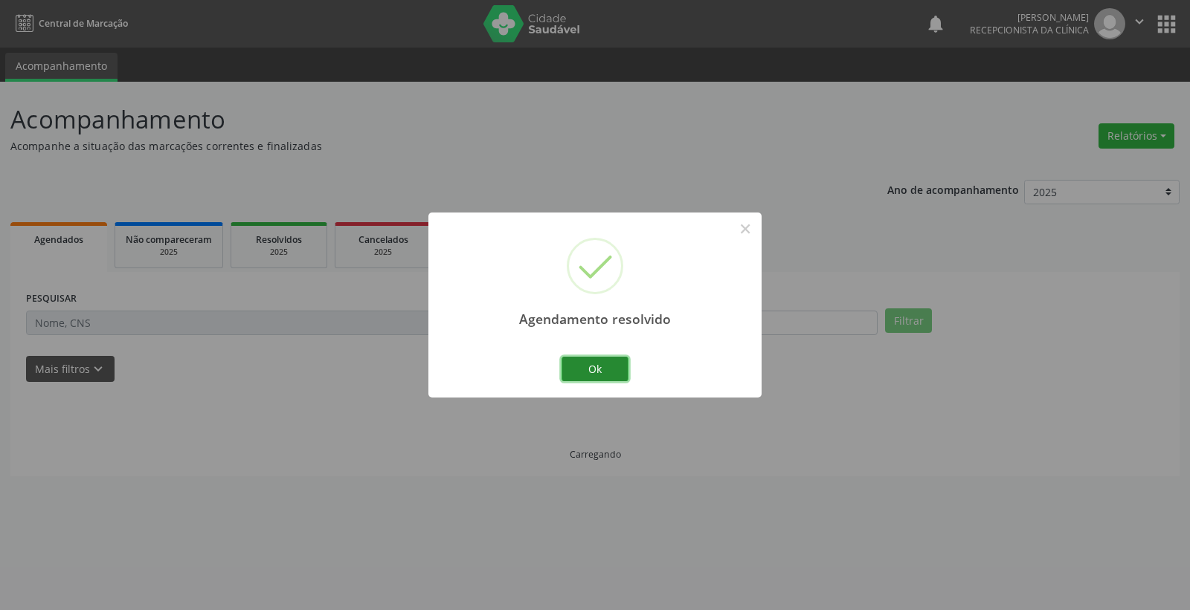
click at [600, 361] on button "Ok" at bounding box center [594, 369] width 67 height 25
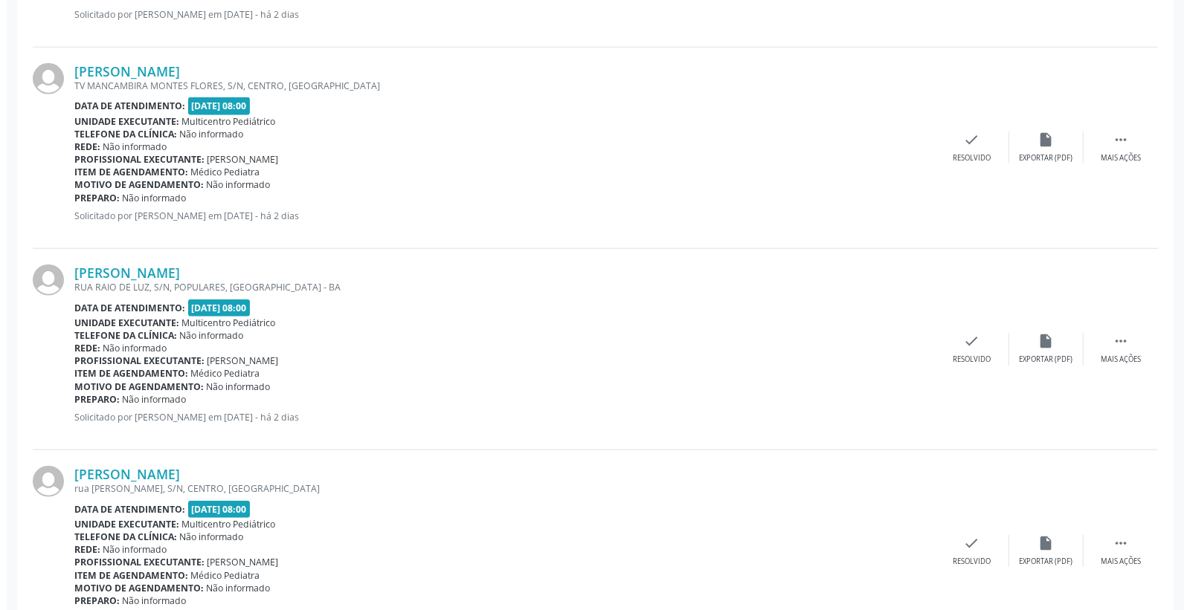
scroll to position [826, 0]
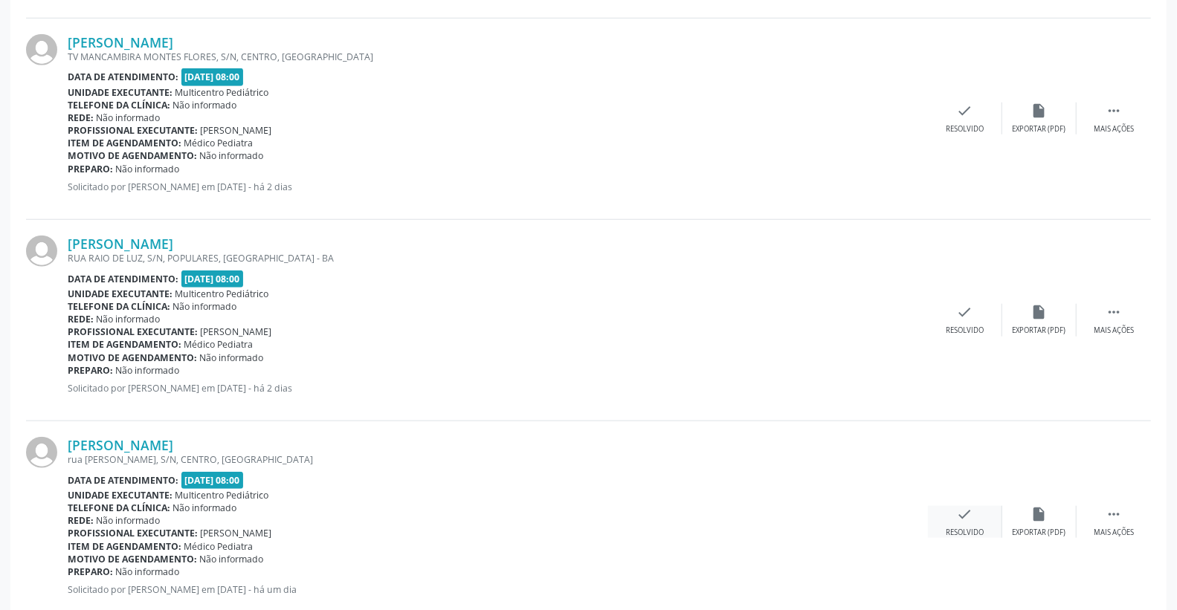
click at [970, 519] on icon "check" at bounding box center [965, 514] width 16 height 16
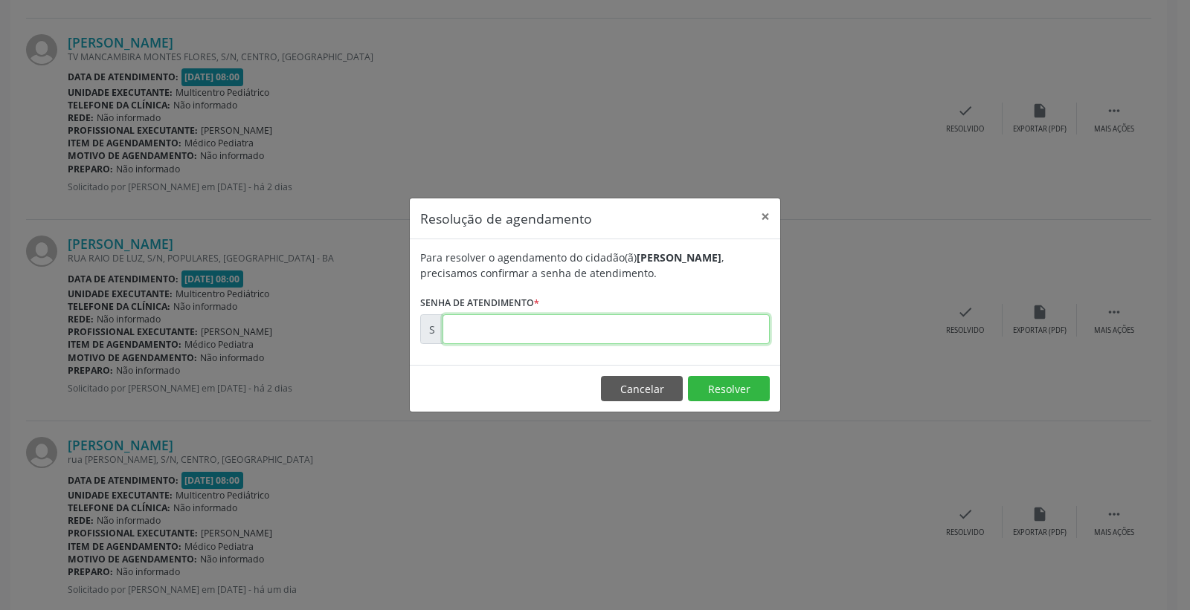
click at [670, 327] on input "text" at bounding box center [605, 330] width 327 height 30
type input "00172660"
click at [755, 383] on button "Resolver" at bounding box center [729, 388] width 82 height 25
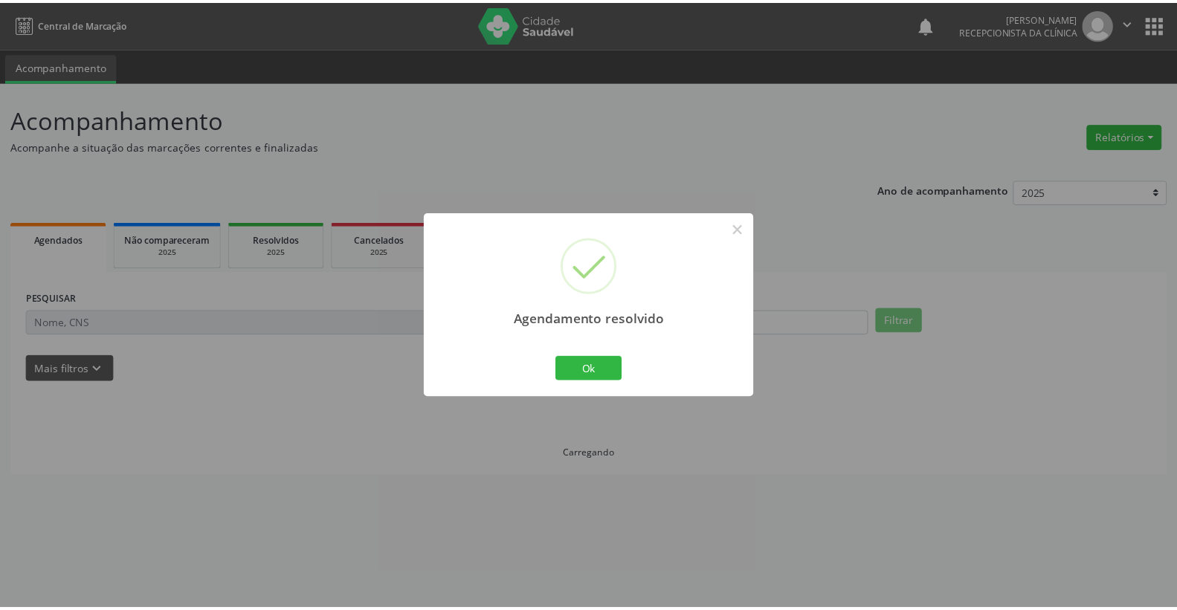
scroll to position [0, 0]
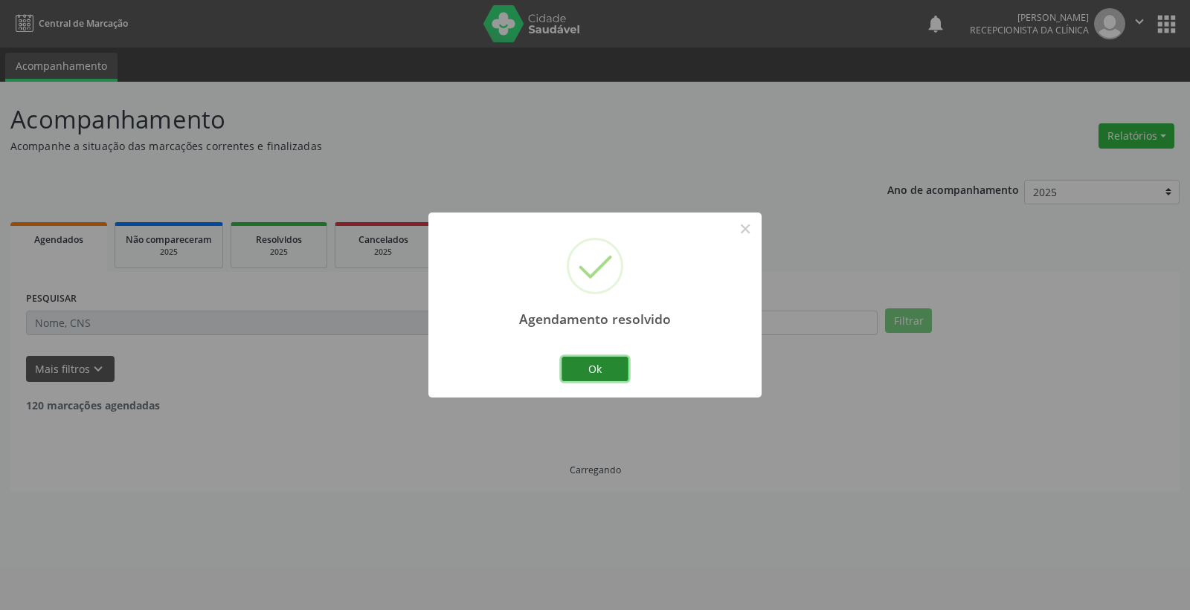
click at [612, 367] on button "Ok" at bounding box center [594, 369] width 67 height 25
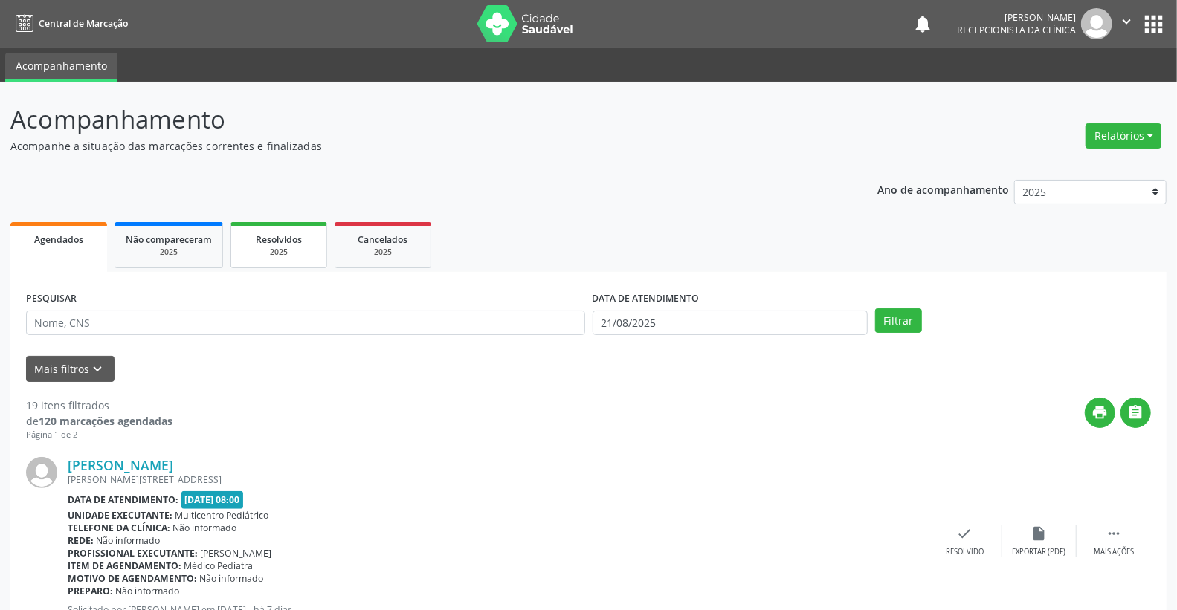
click at [277, 248] on div "2025" at bounding box center [279, 252] width 74 height 11
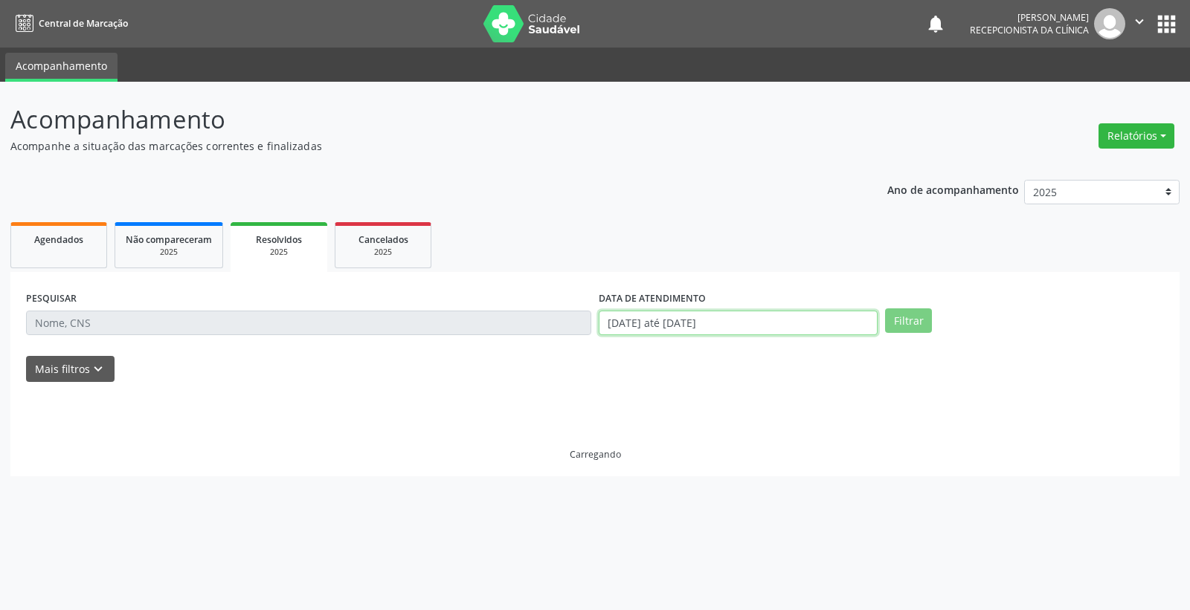
click at [726, 320] on input "[DATE] até [DATE]" at bounding box center [738, 323] width 279 height 25
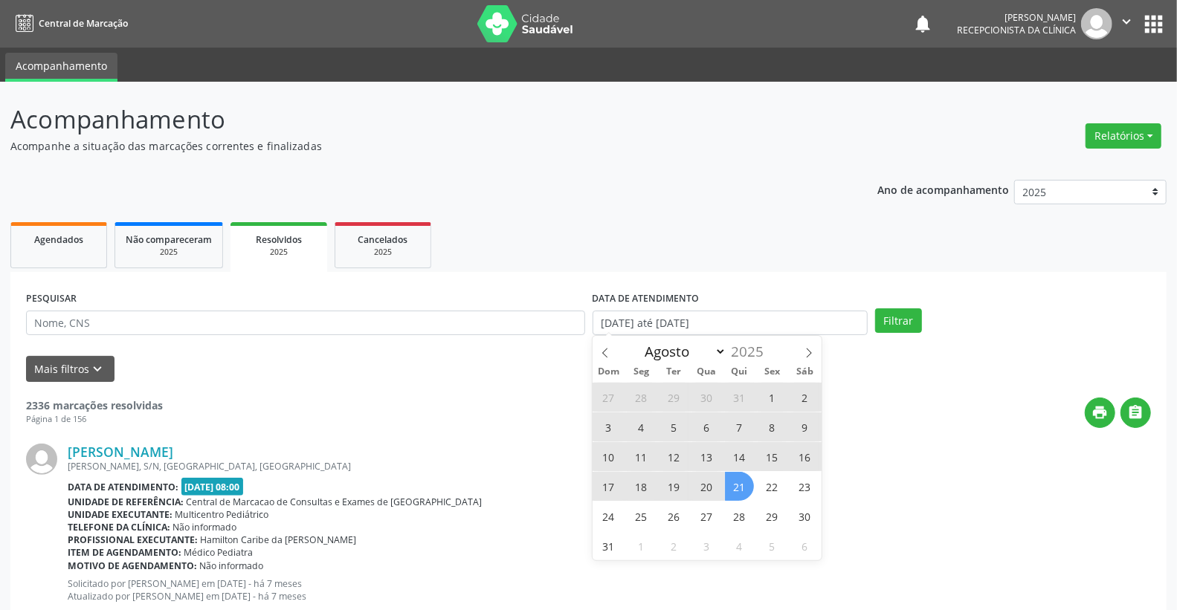
click at [725, 491] on span "21" at bounding box center [739, 486] width 29 height 29
type input "21/08/2025"
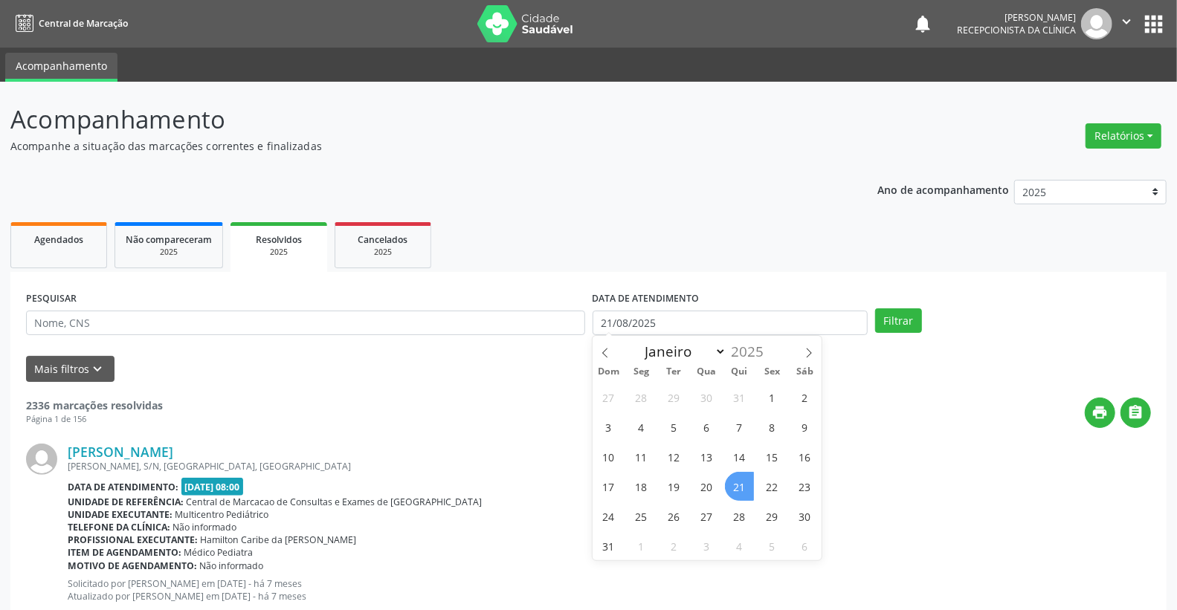
click at [731, 485] on span "21" at bounding box center [739, 486] width 29 height 29
click at [731, 485] on div "Data de atendimento: 15/01/2025 - 08:00" at bounding box center [609, 486] width 1083 height 17
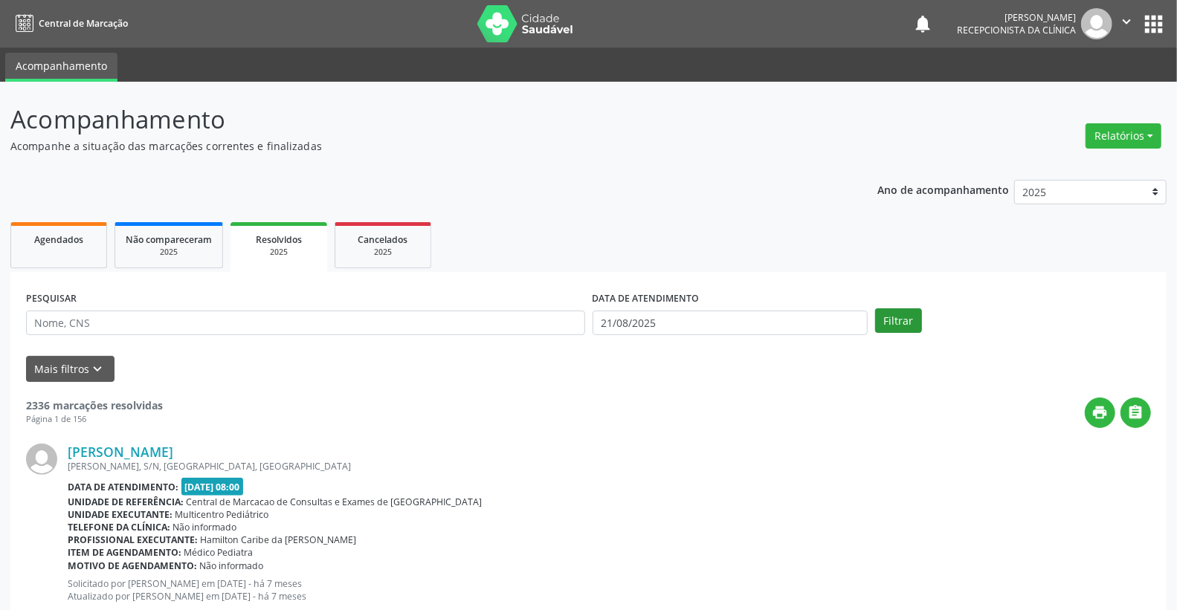
click at [882, 332] on div "PESQUISAR DATA DE ATENDIMENTO 21/08/2025 Filtrar" at bounding box center [588, 317] width 1132 height 58
click at [896, 320] on button "Filtrar" at bounding box center [898, 321] width 47 height 25
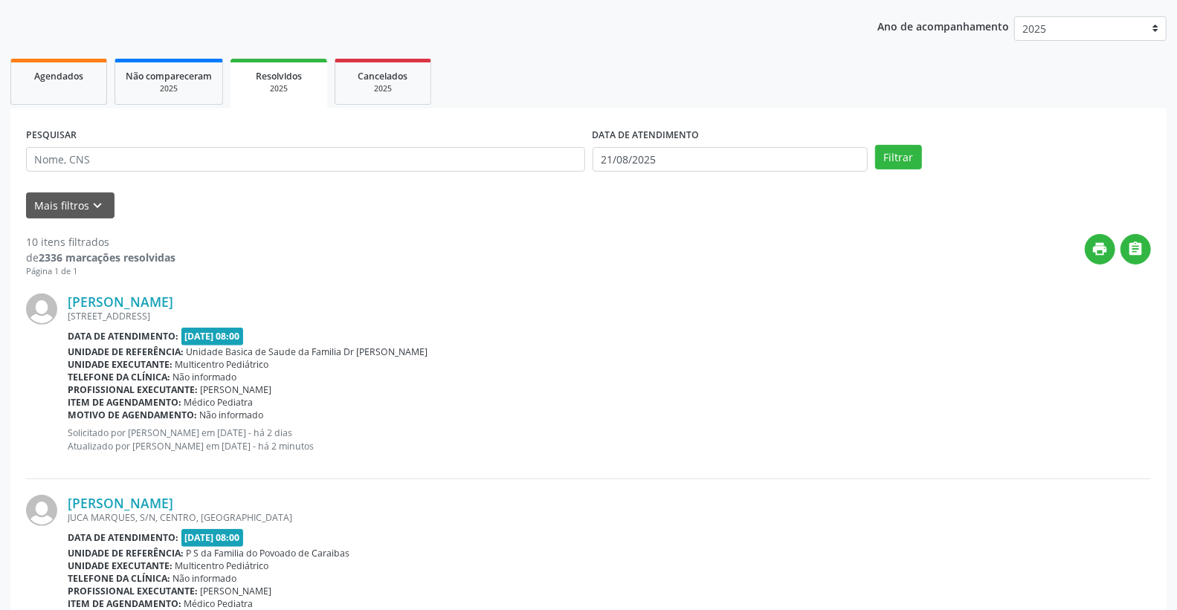
scroll to position [136, 0]
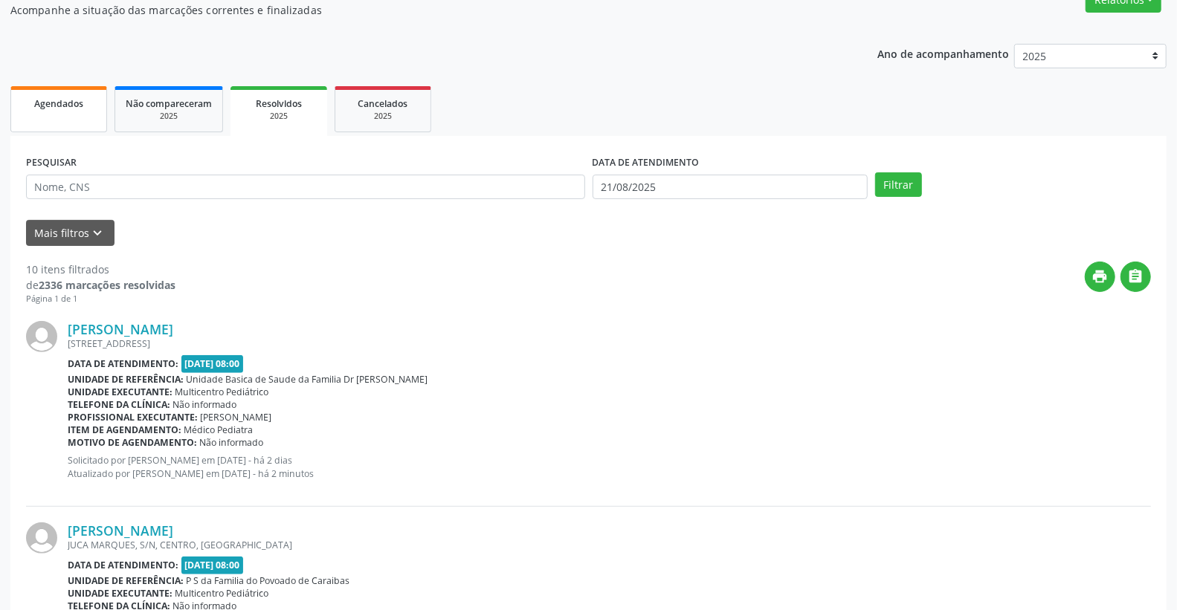
click at [79, 105] on span "Agendados" at bounding box center [58, 103] width 49 height 13
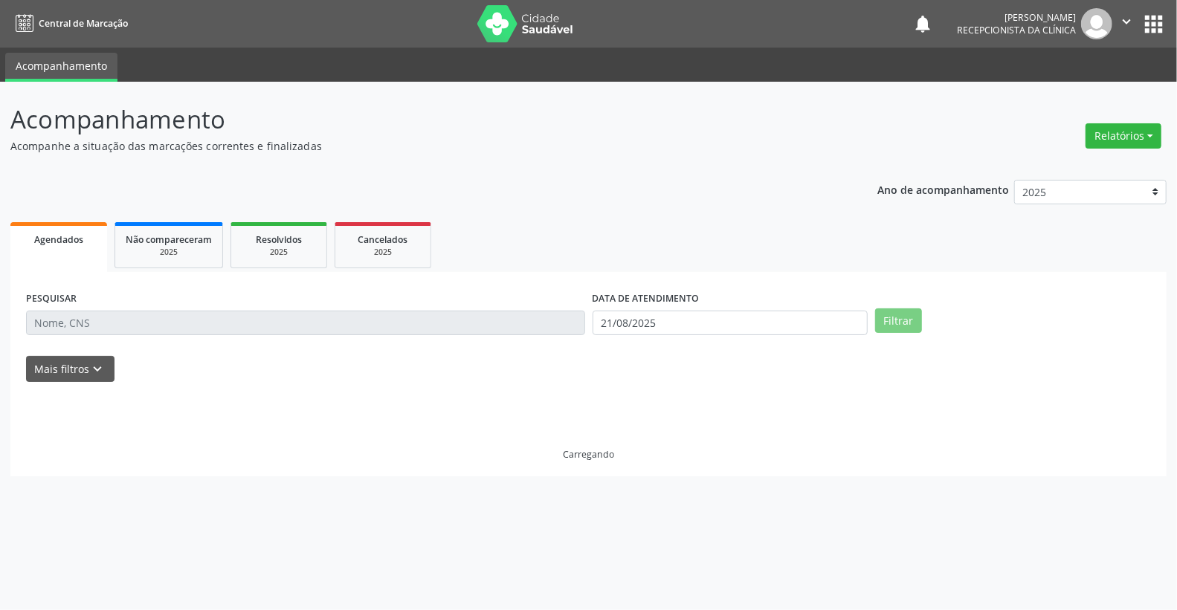
scroll to position [0, 0]
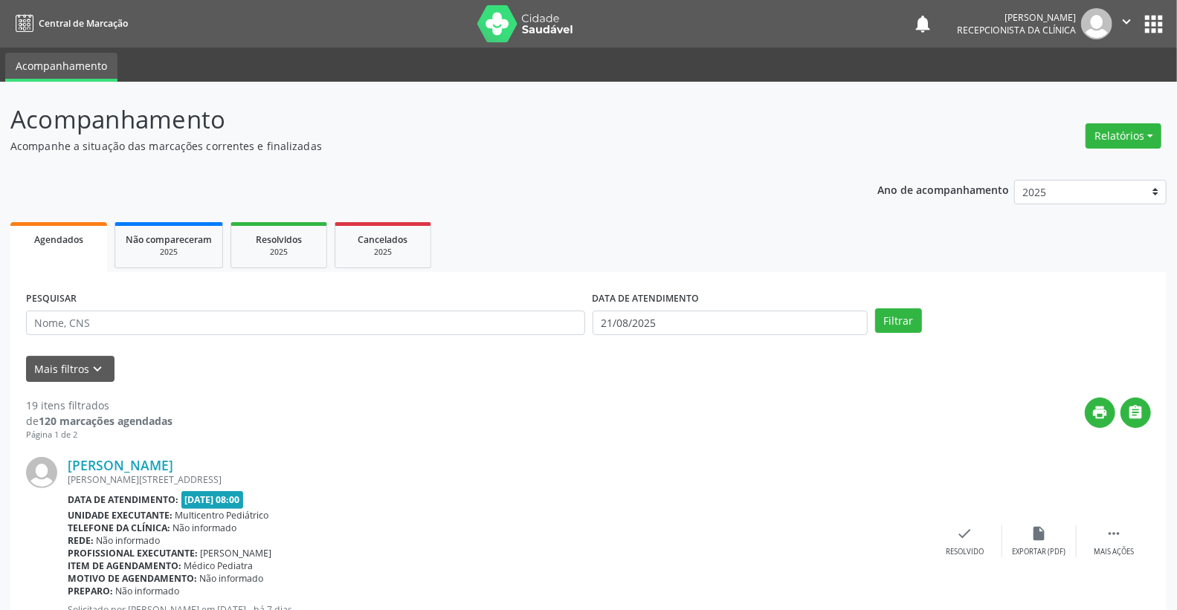
click at [485, 425] on div "print " at bounding box center [662, 420] width 979 height 44
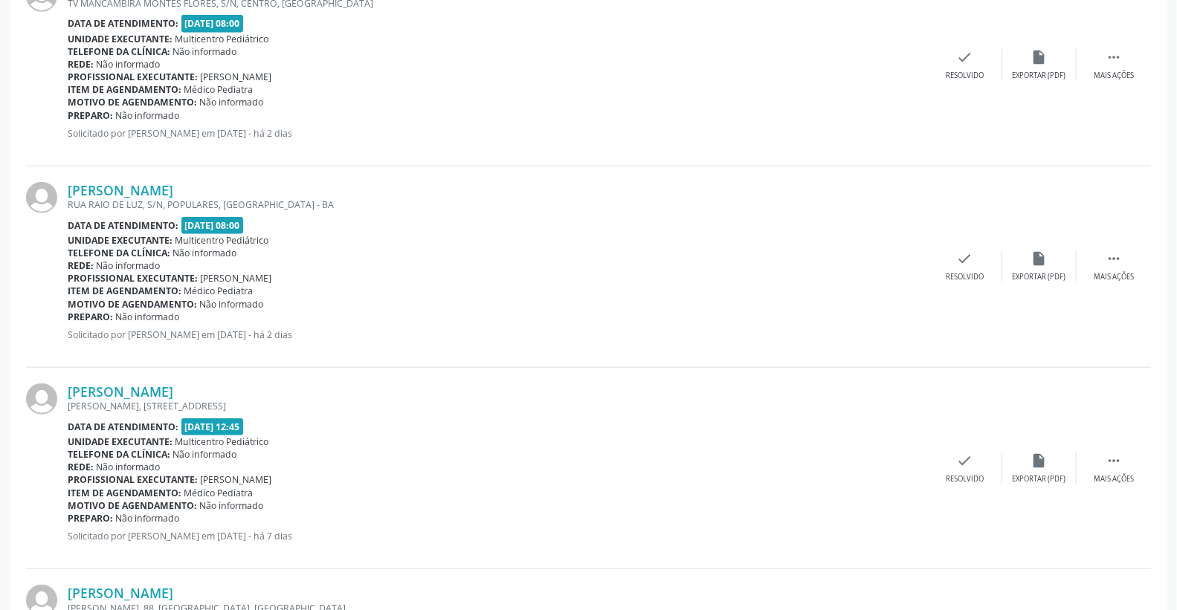
scroll to position [909, 0]
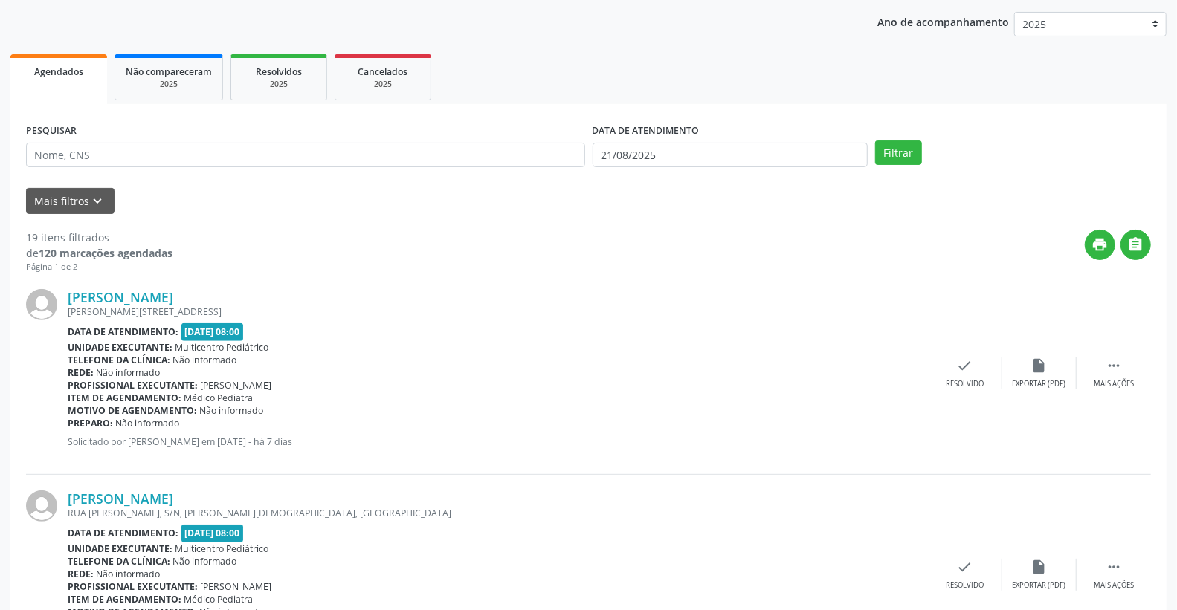
scroll to position [165, 0]
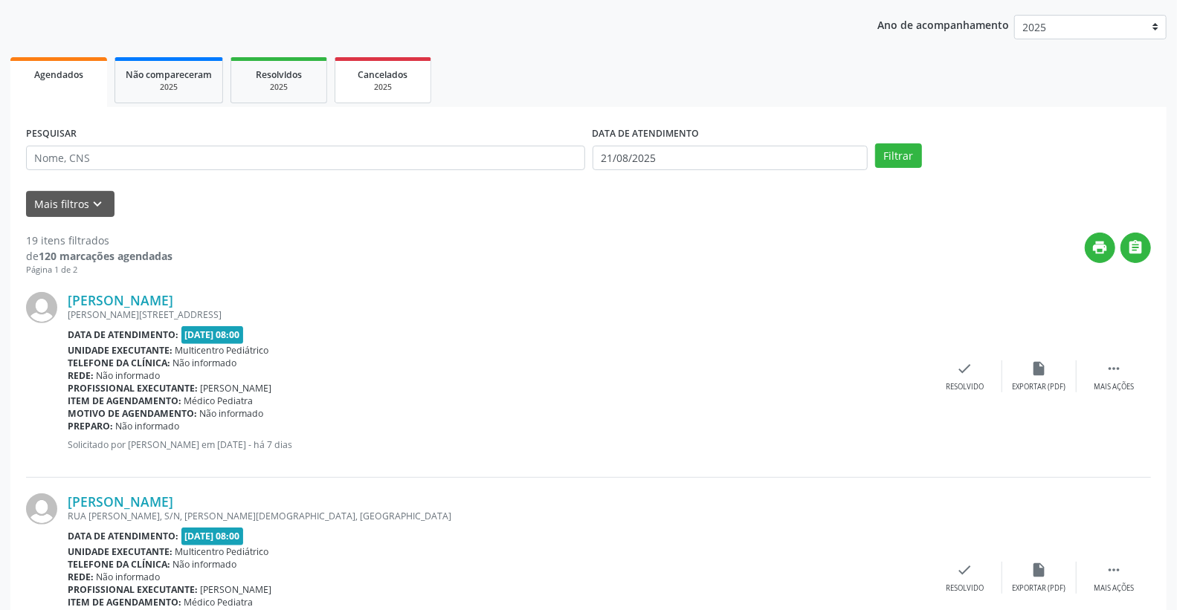
click at [411, 72] on div "Cancelados" at bounding box center [383, 74] width 74 height 16
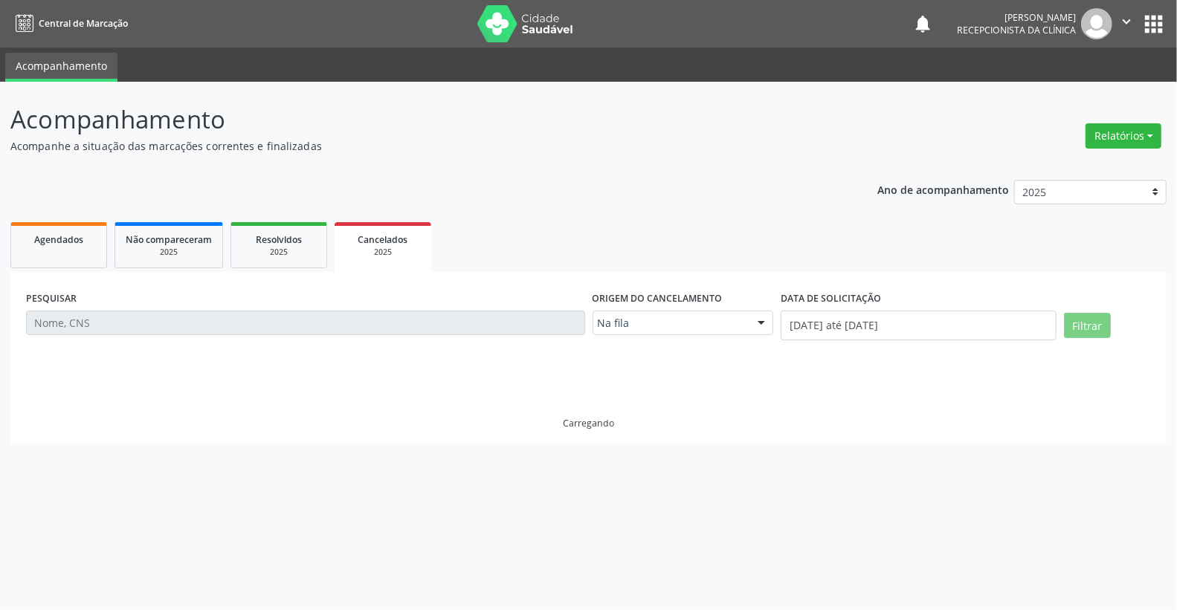
scroll to position [0, 0]
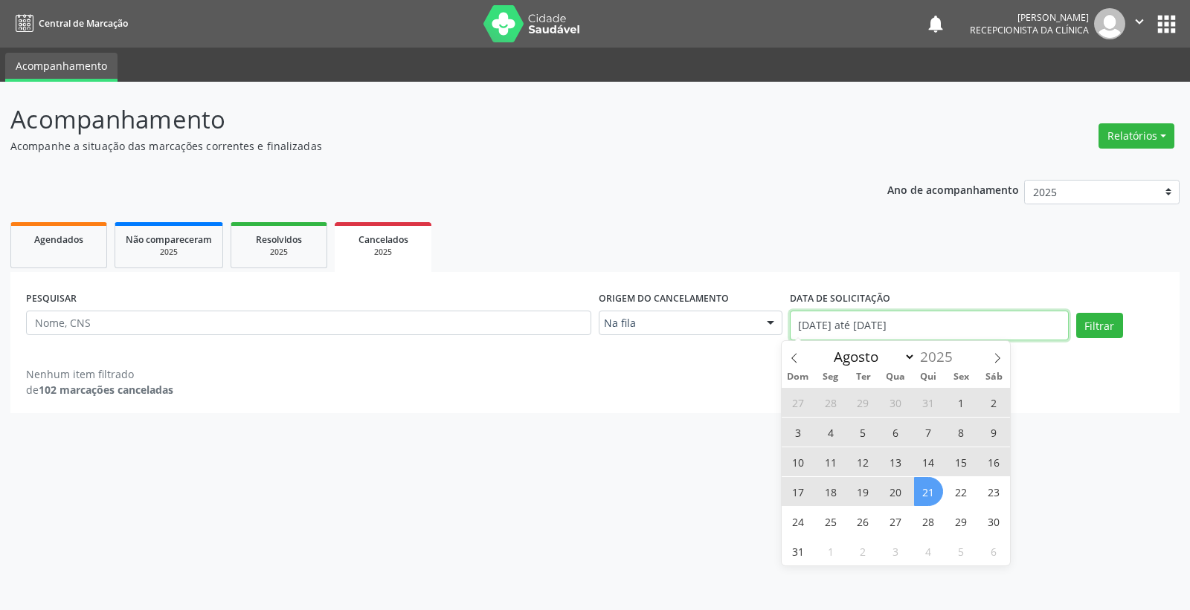
click at [849, 322] on input "[DATE] até [DATE]" at bounding box center [929, 326] width 279 height 30
click at [923, 485] on span "21" at bounding box center [928, 491] width 29 height 29
type input "21/08/2025"
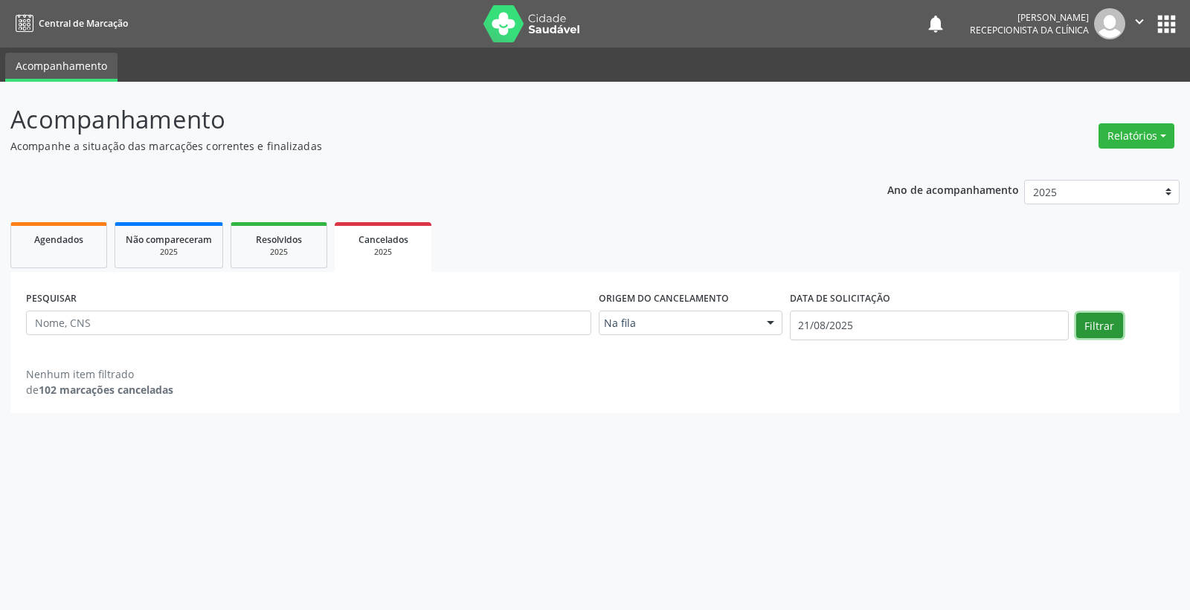
click at [1105, 336] on button "Filtrar" at bounding box center [1099, 325] width 47 height 25
click at [1098, 320] on button "Filtrar" at bounding box center [1099, 325] width 47 height 25
click at [403, 234] on span "Cancelados" at bounding box center [383, 239] width 50 height 13
click at [270, 248] on div "2025" at bounding box center [279, 252] width 74 height 11
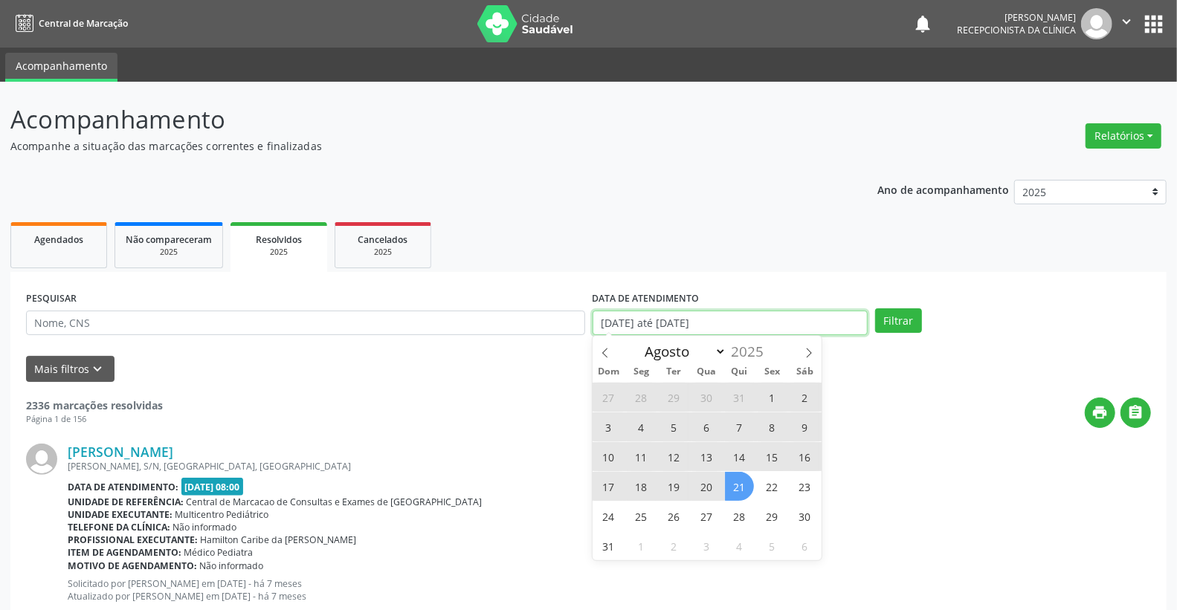
click at [709, 326] on input "[DATE] até [DATE]" at bounding box center [731, 323] width 276 height 25
click at [744, 484] on span "21" at bounding box center [739, 486] width 29 height 29
type input "21/08/2025"
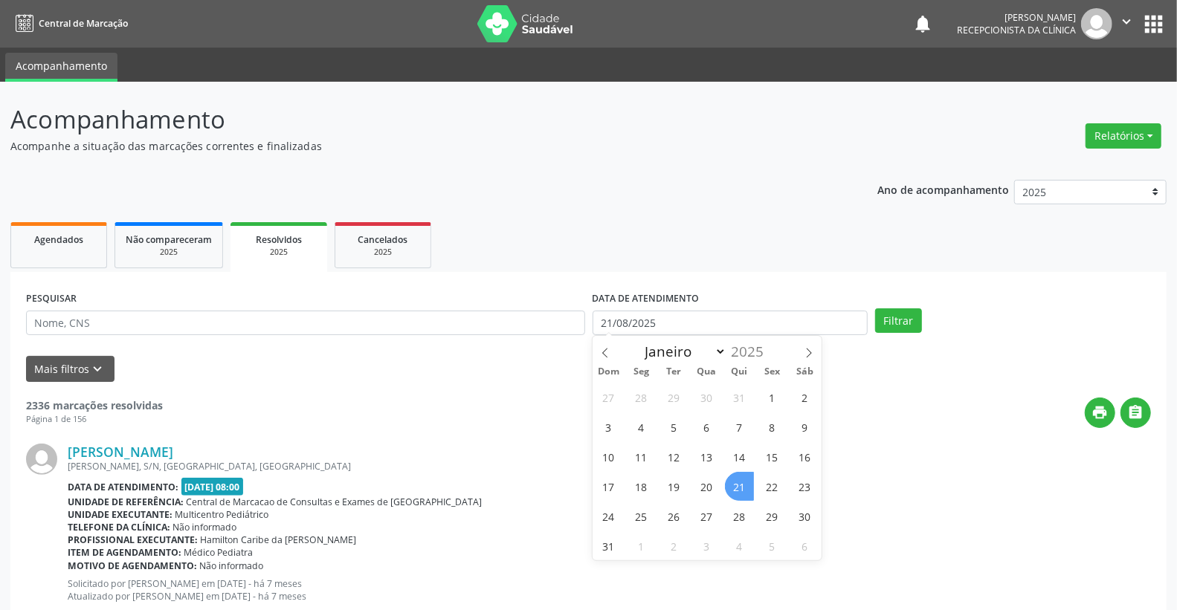
click at [744, 484] on span "21" at bounding box center [739, 486] width 29 height 29
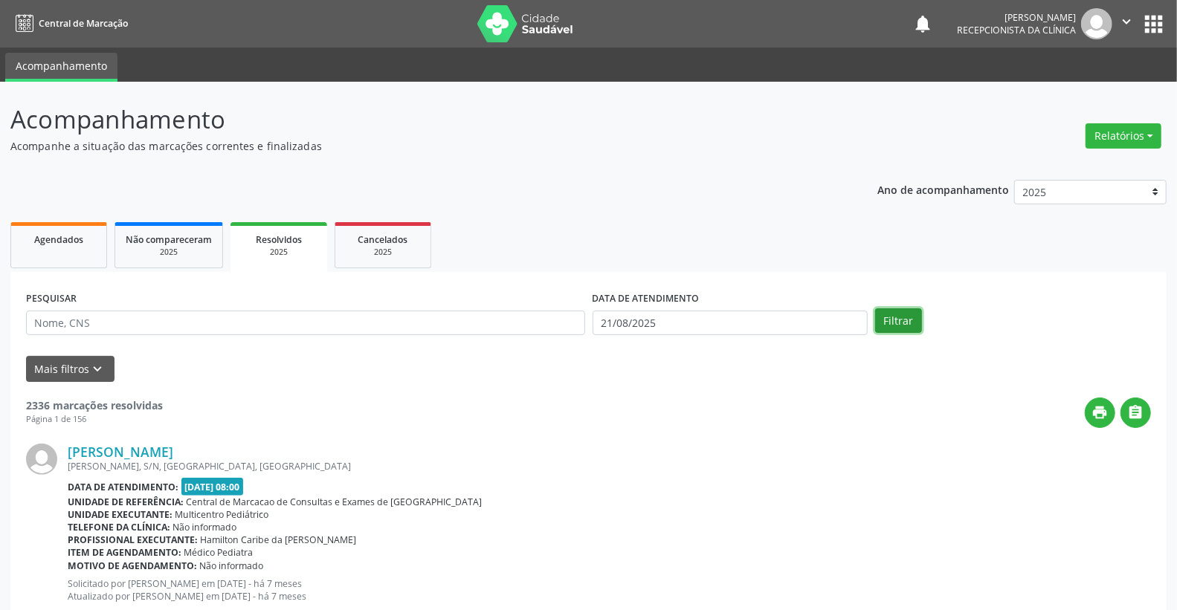
click at [906, 329] on button "Filtrar" at bounding box center [898, 321] width 47 height 25
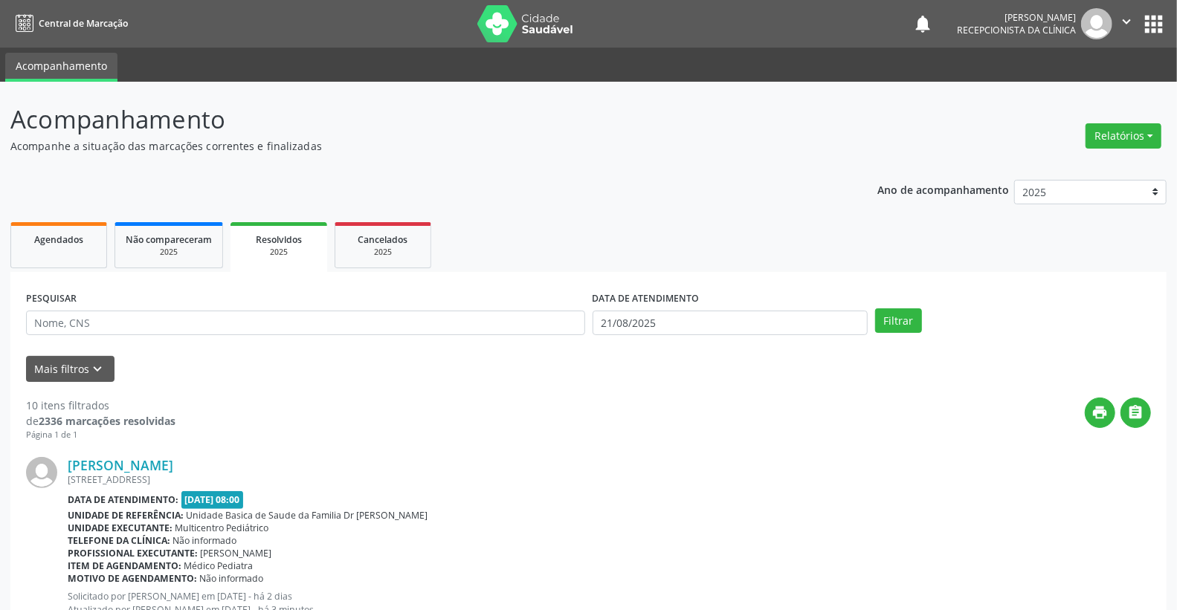
click at [187, 239] on span "Não compareceram" at bounding box center [169, 239] width 86 height 13
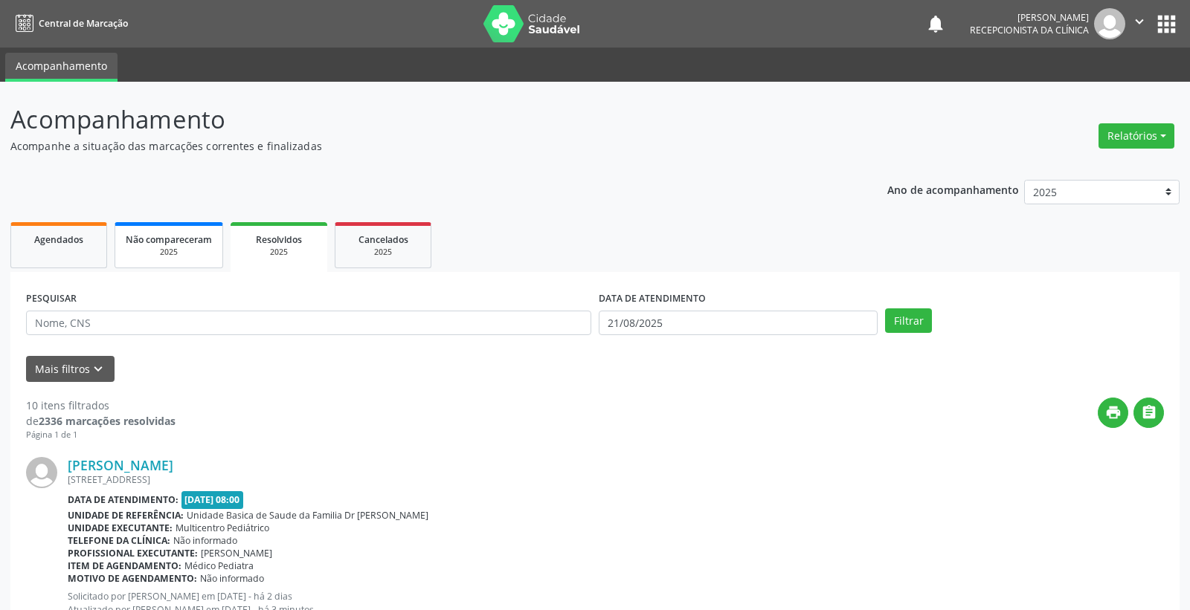
select select "7"
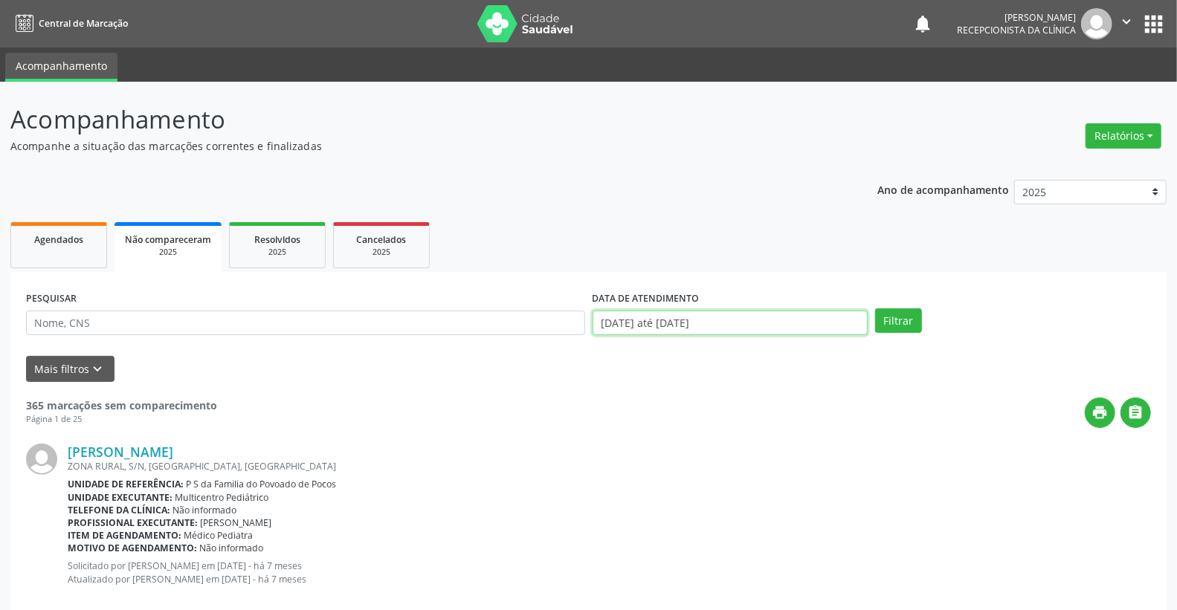
click at [702, 318] on input "[DATE] até [DATE]" at bounding box center [731, 323] width 276 height 25
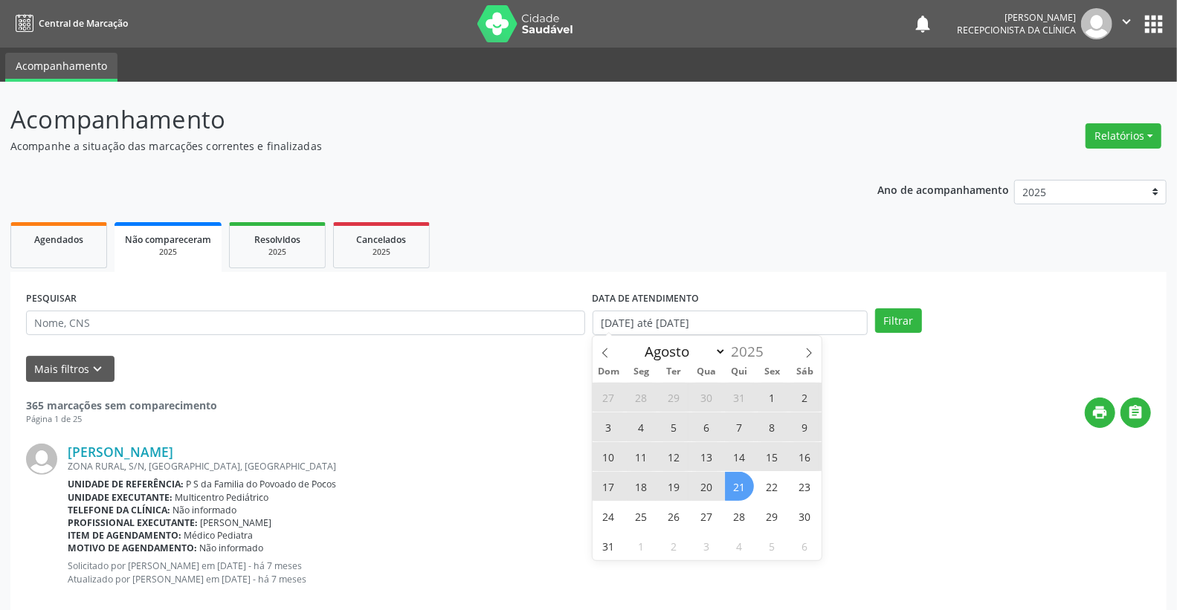
click at [741, 482] on span "21" at bounding box center [739, 486] width 29 height 29
type input "21/08/2025"
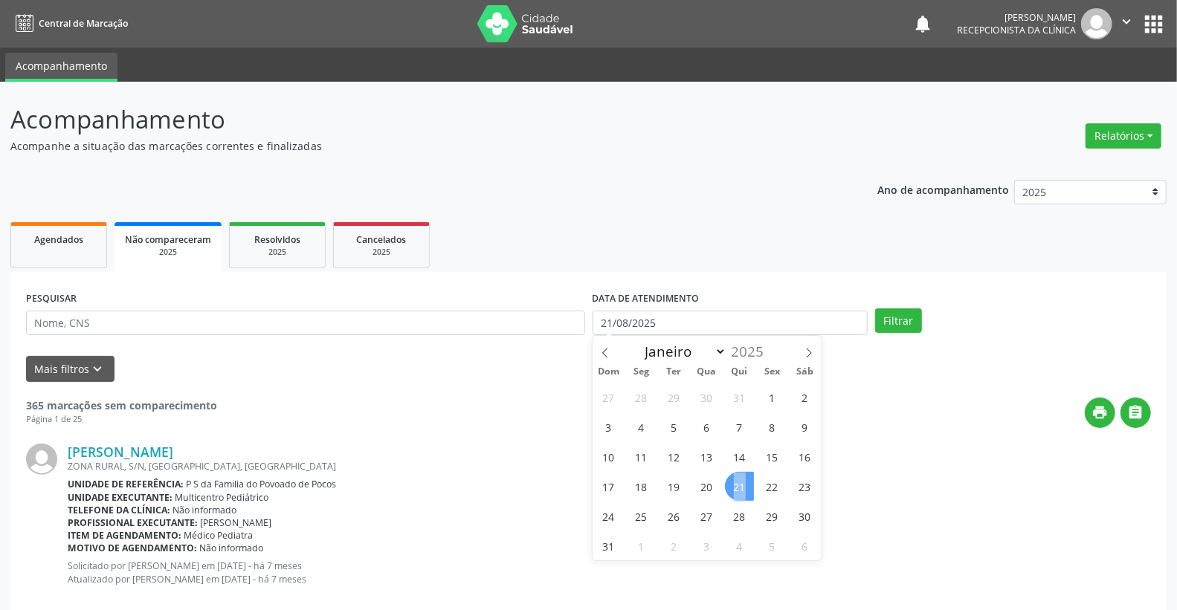
click at [741, 482] on span "21" at bounding box center [739, 486] width 29 height 29
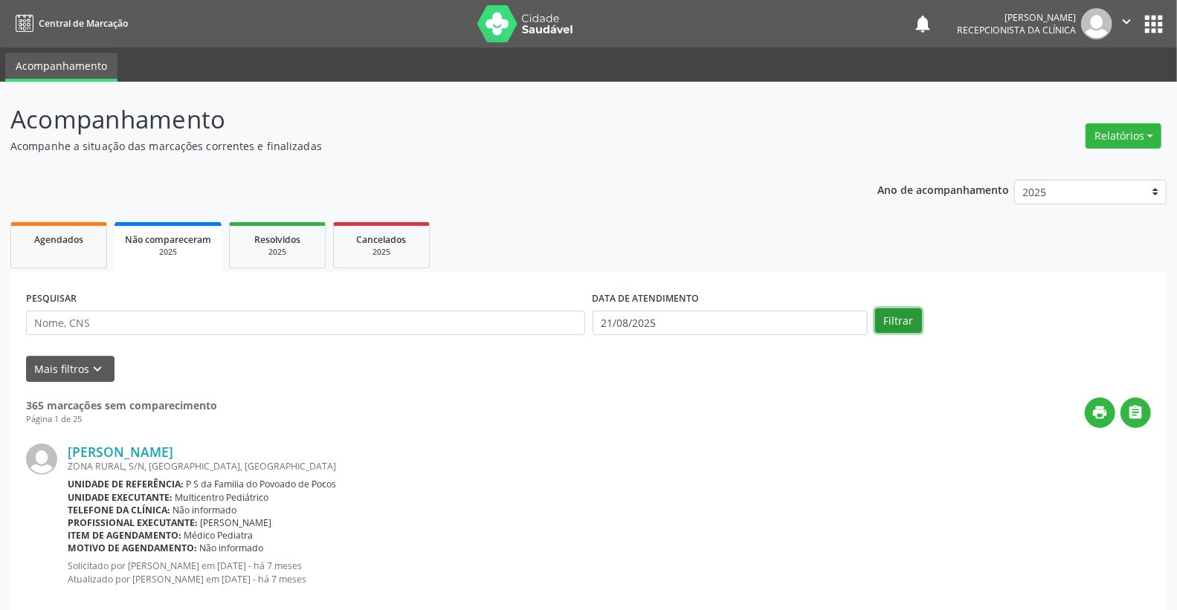
click at [889, 324] on button "Filtrar" at bounding box center [898, 321] width 47 height 25
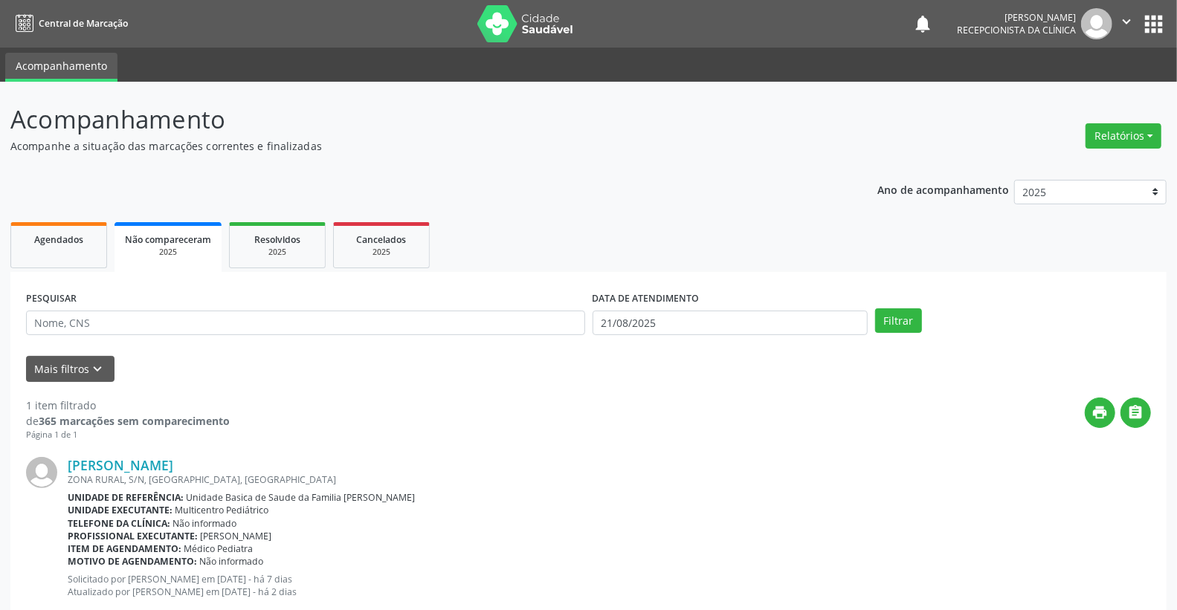
scroll to position [39, 0]
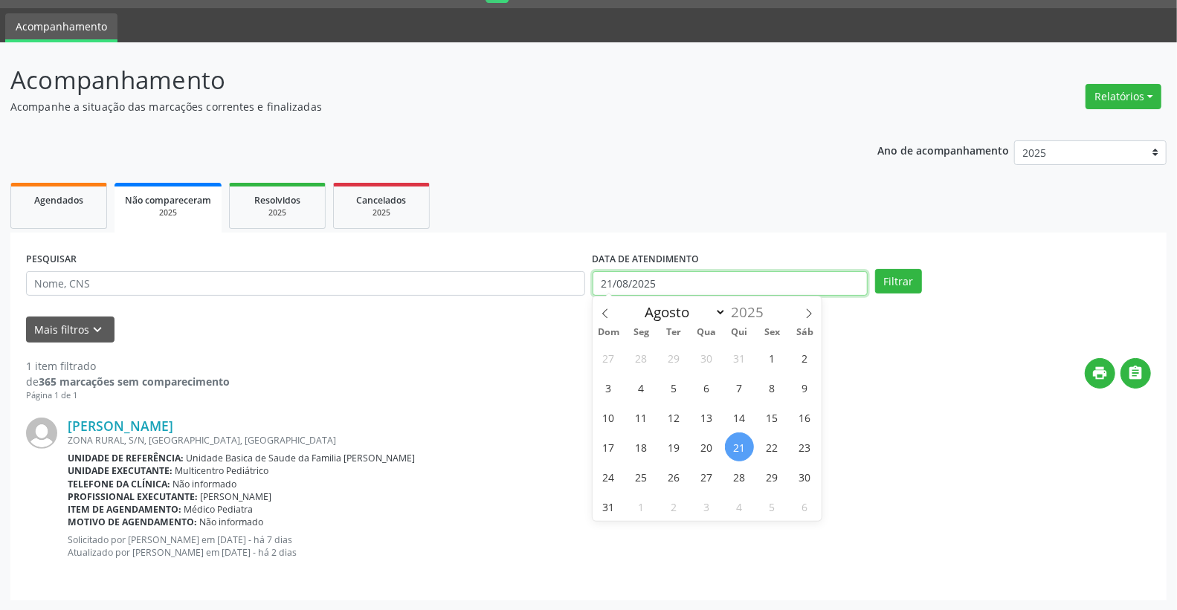
click at [683, 280] on input "21/08/2025" at bounding box center [731, 283] width 276 height 25
click at [83, 222] on link "Agendados" at bounding box center [58, 206] width 97 height 46
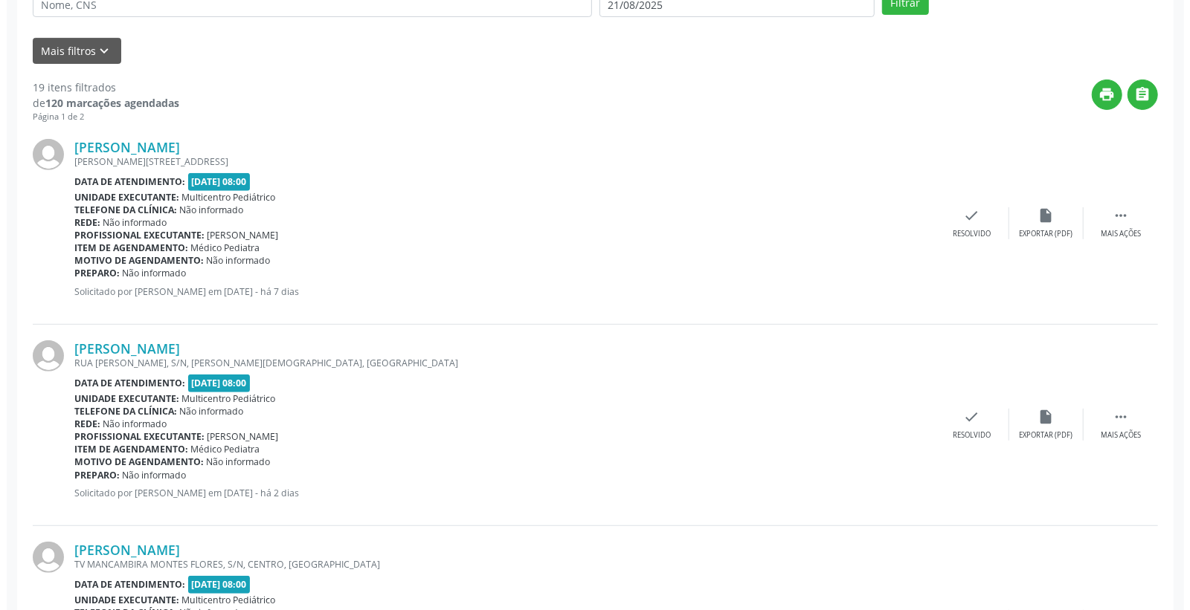
scroll to position [165, 0]
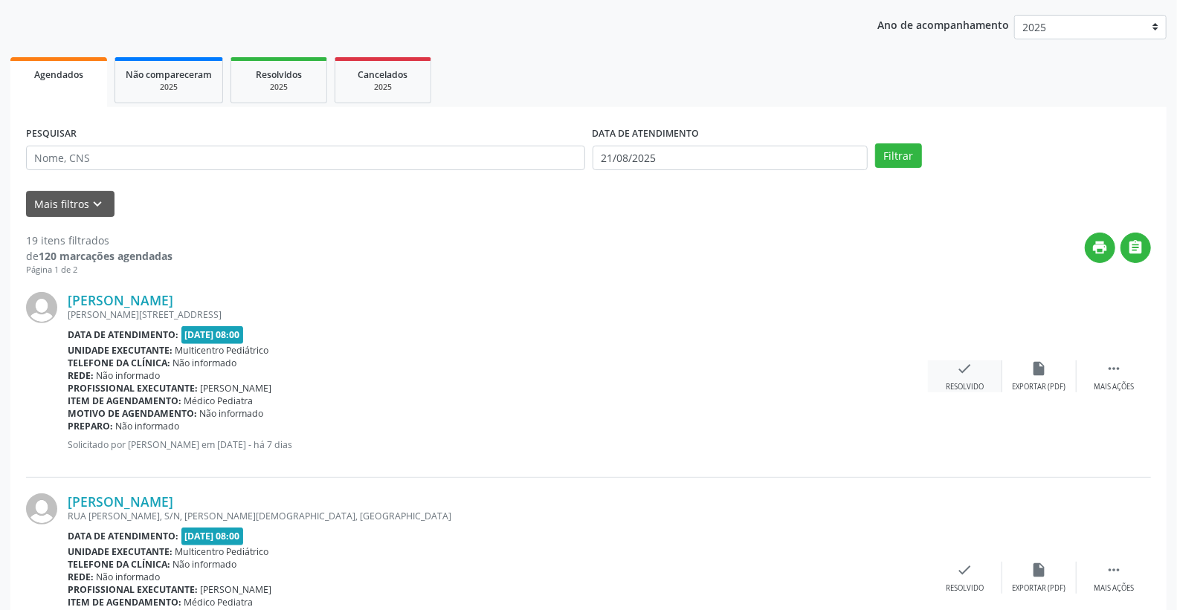
click at [970, 373] on icon "check" at bounding box center [965, 369] width 16 height 16
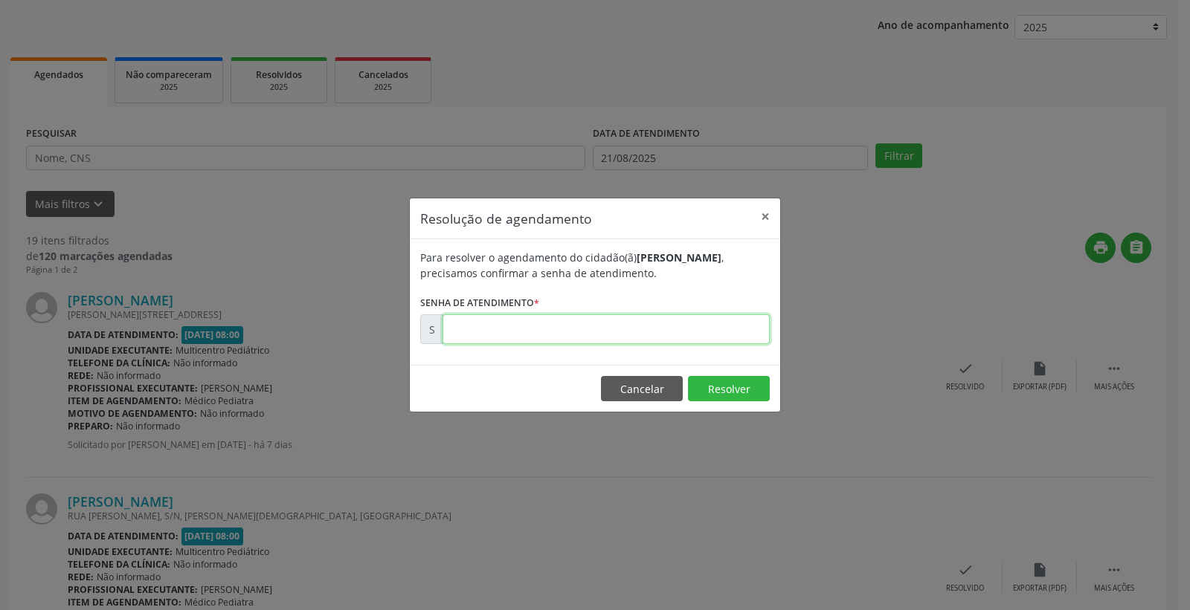
click at [746, 332] on input "text" at bounding box center [605, 330] width 327 height 30
type input "00171945"
click at [738, 380] on button "Resolver" at bounding box center [729, 388] width 82 height 25
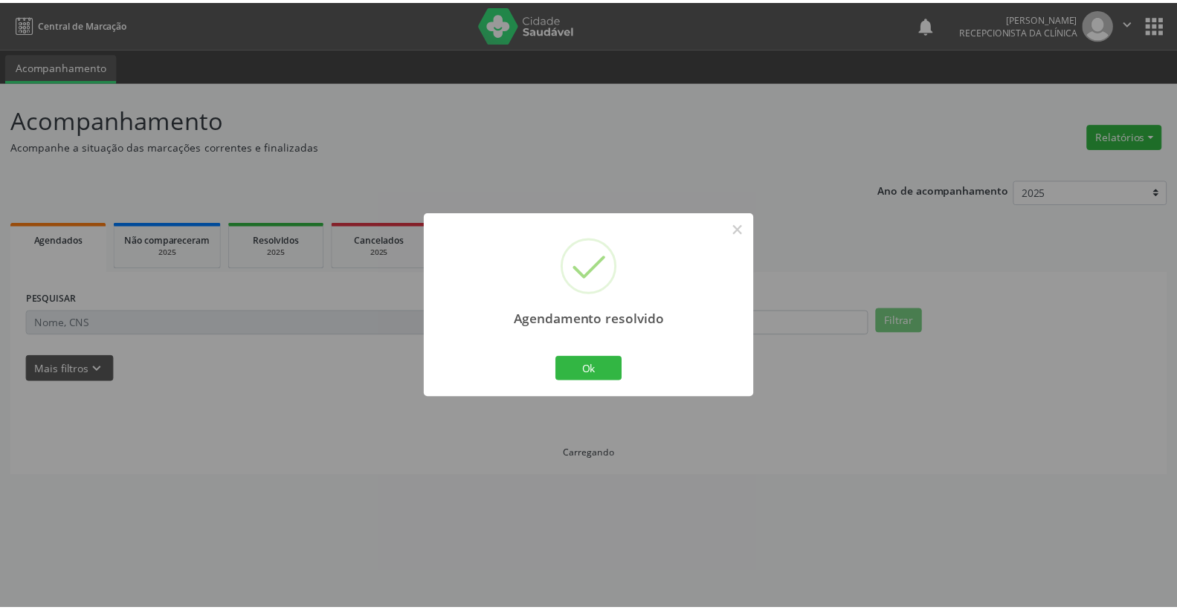
scroll to position [0, 0]
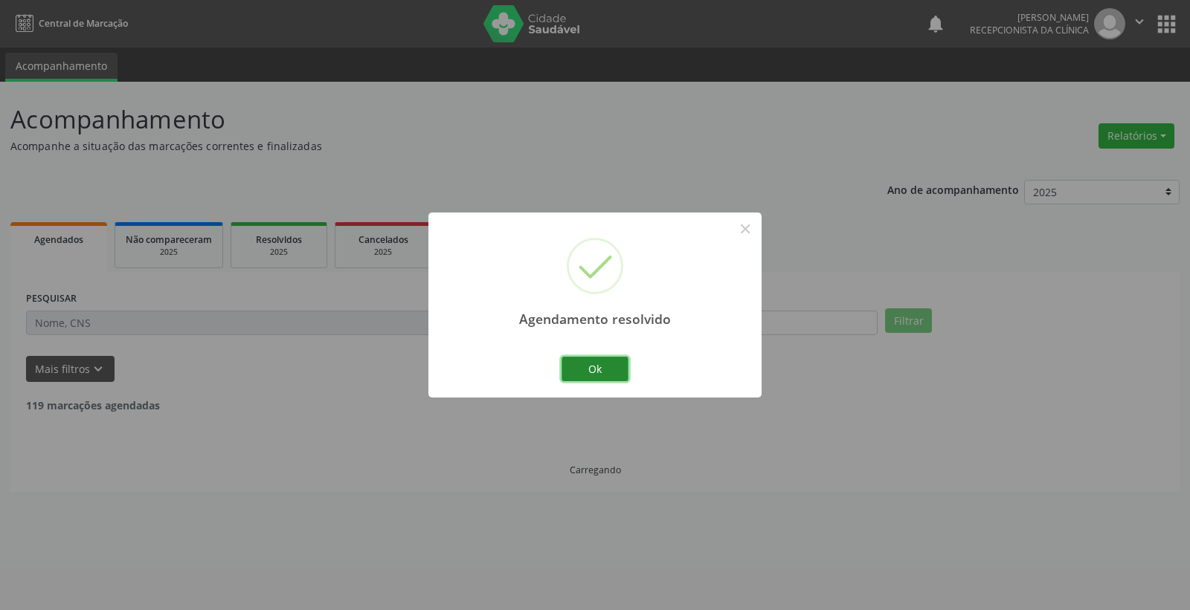
click at [610, 367] on button "Ok" at bounding box center [594, 369] width 67 height 25
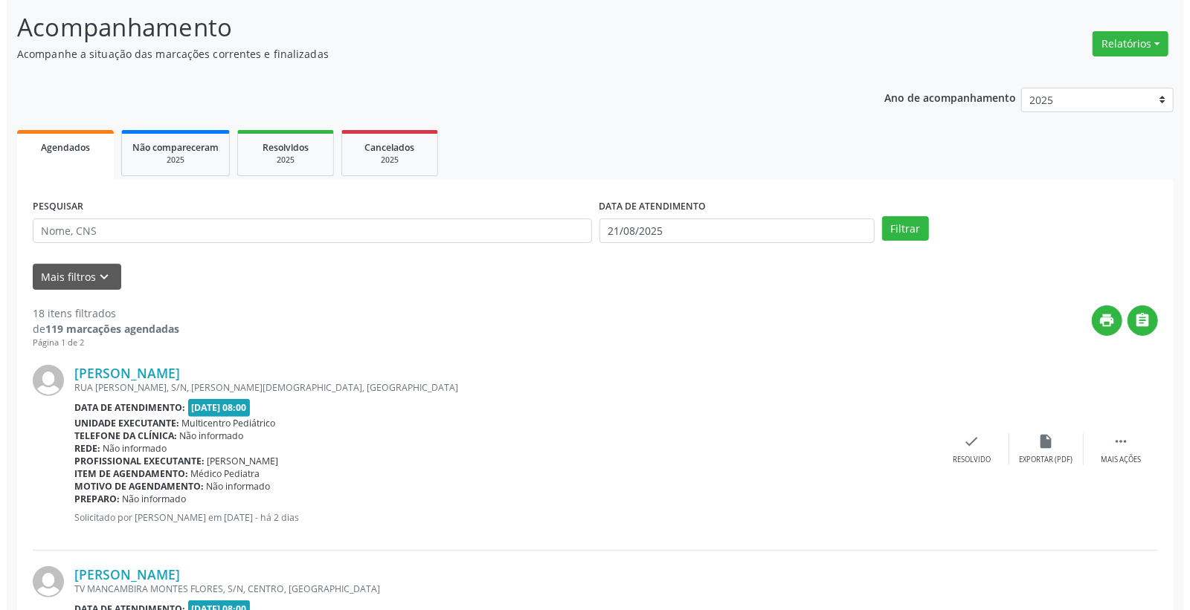
scroll to position [248, 0]
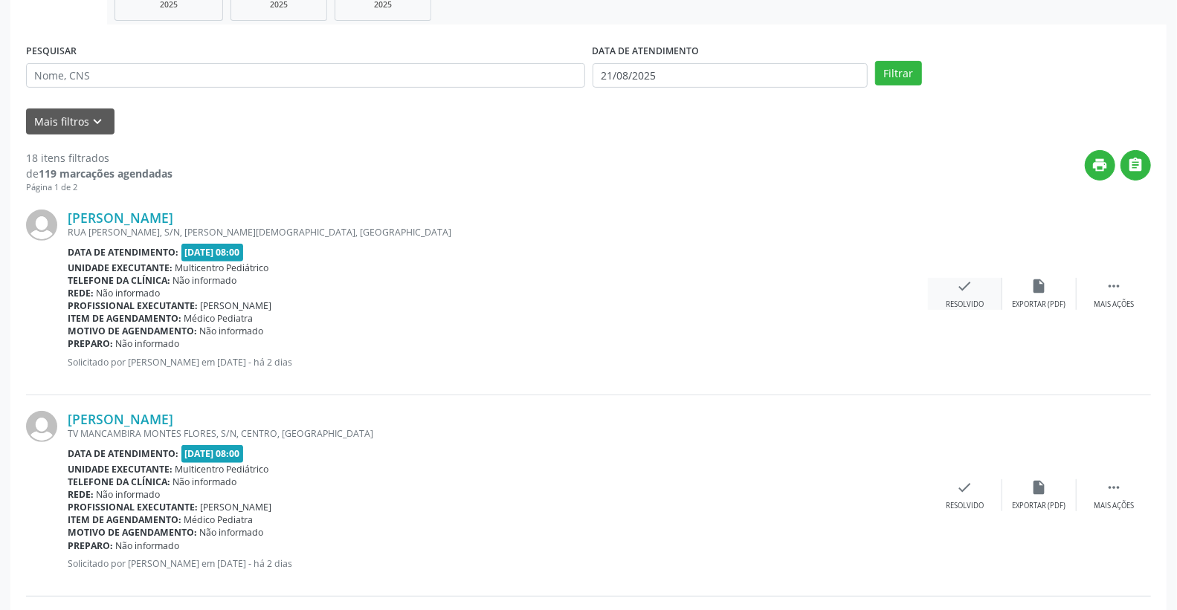
click at [970, 290] on icon "check" at bounding box center [965, 286] width 16 height 16
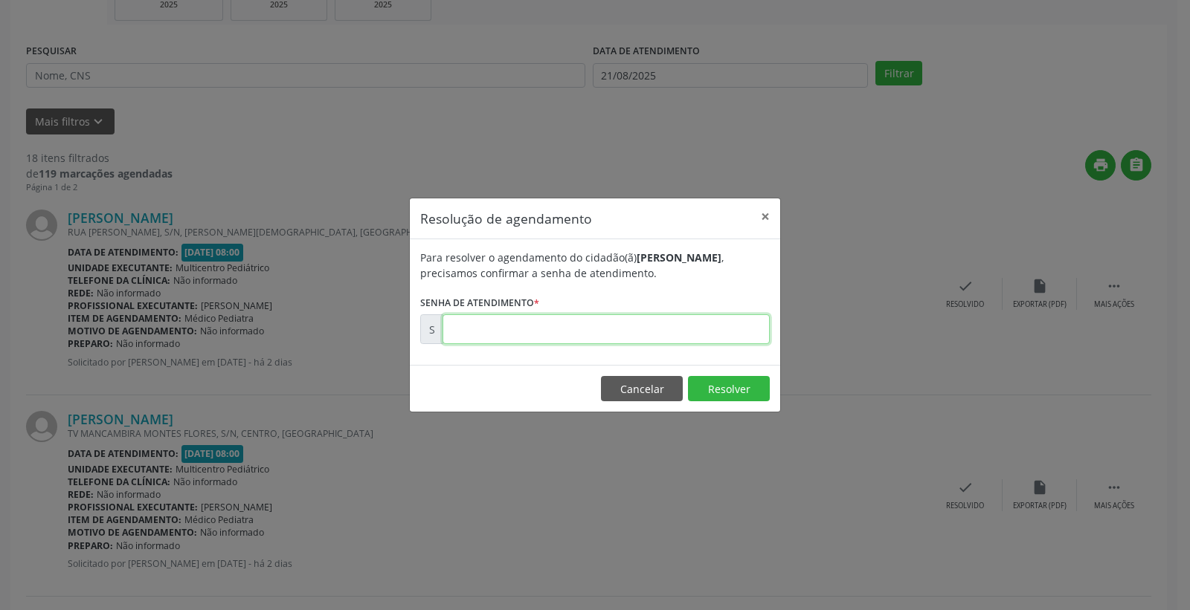
click at [675, 315] on input "text" at bounding box center [605, 330] width 327 height 30
type input "00172489"
click at [734, 390] on button "Resolver" at bounding box center [729, 388] width 82 height 25
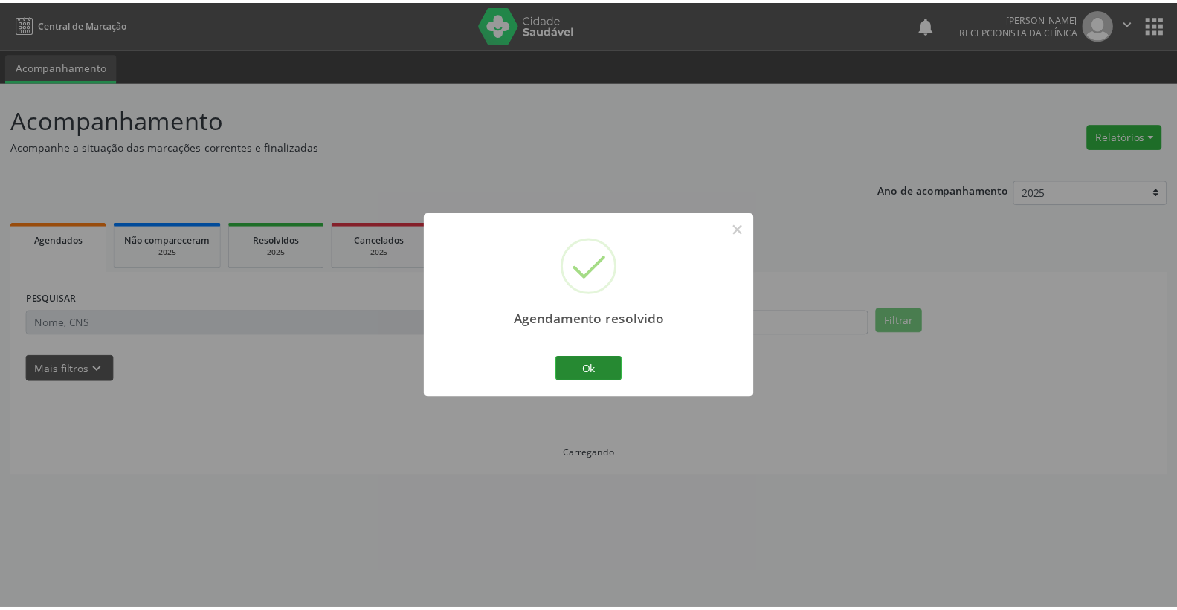
scroll to position [0, 0]
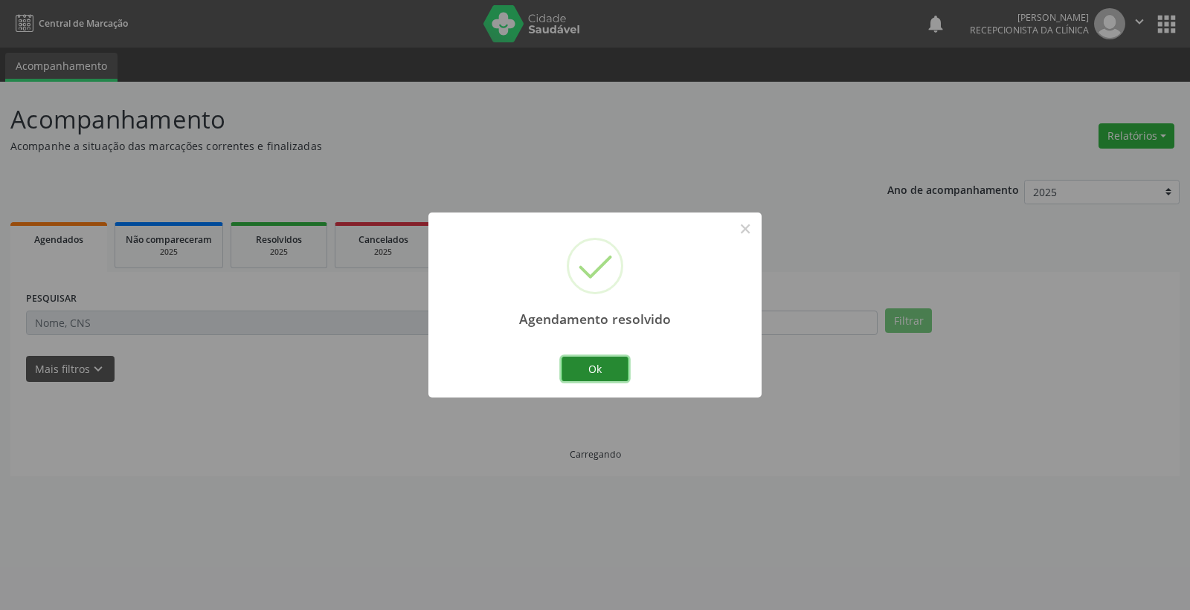
click at [593, 362] on button "Ok" at bounding box center [594, 369] width 67 height 25
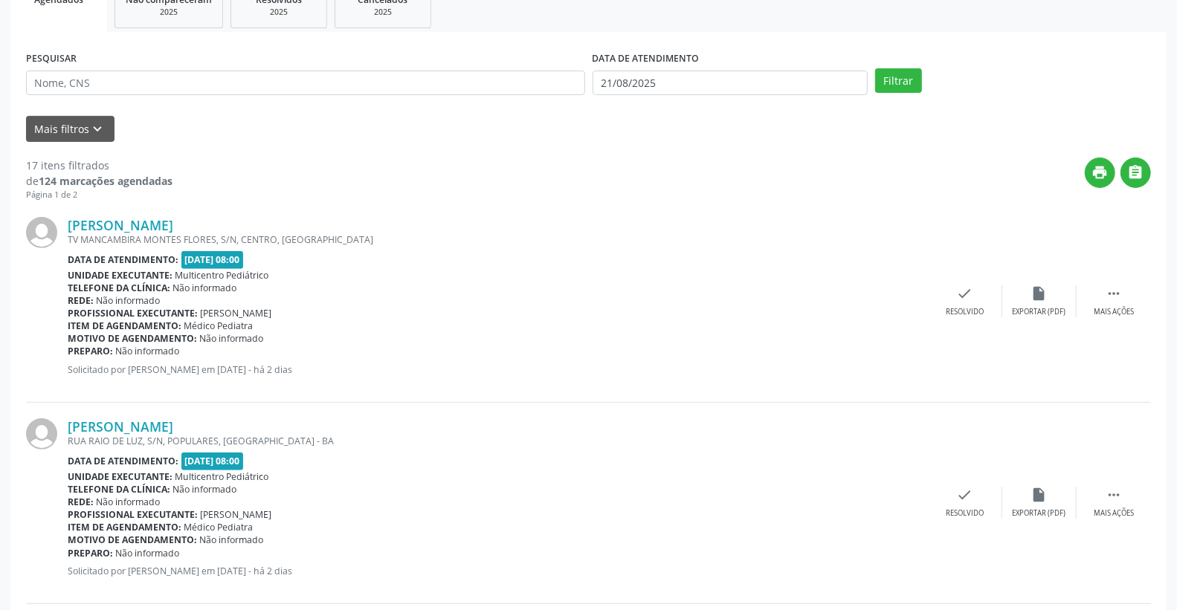
scroll to position [330, 0]
